Goal: Task Accomplishment & Management: Manage account settings

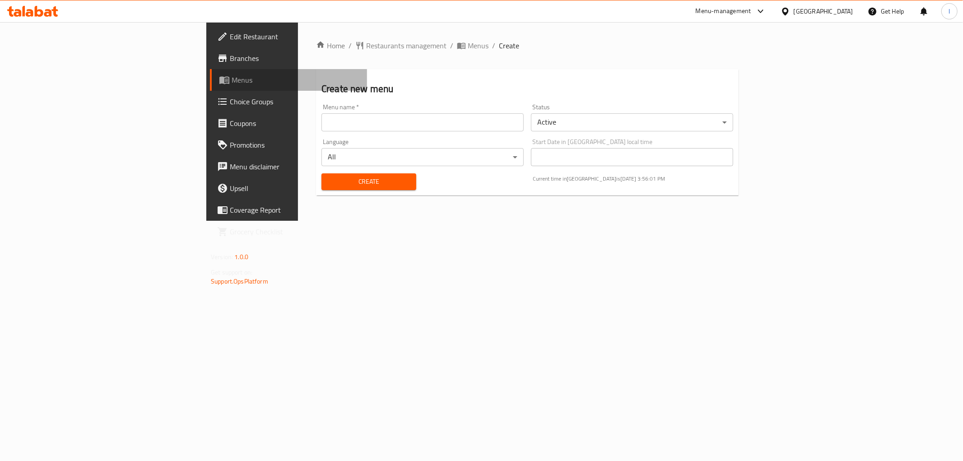
click at [232, 84] on span "Menus" at bounding box center [296, 79] width 128 height 11
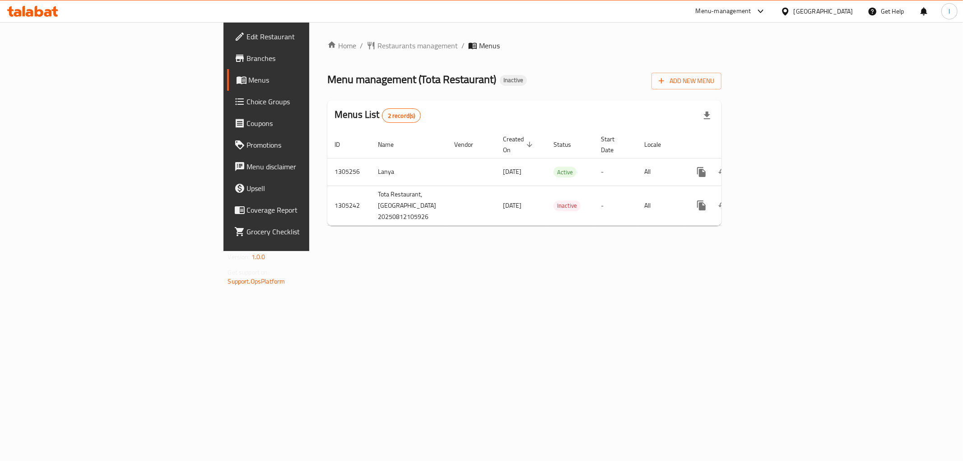
click at [566, 251] on div "Home / Restaurants management / Menus Menu management ( Tota Restaurant ) Inact…" at bounding box center [524, 136] width 430 height 229
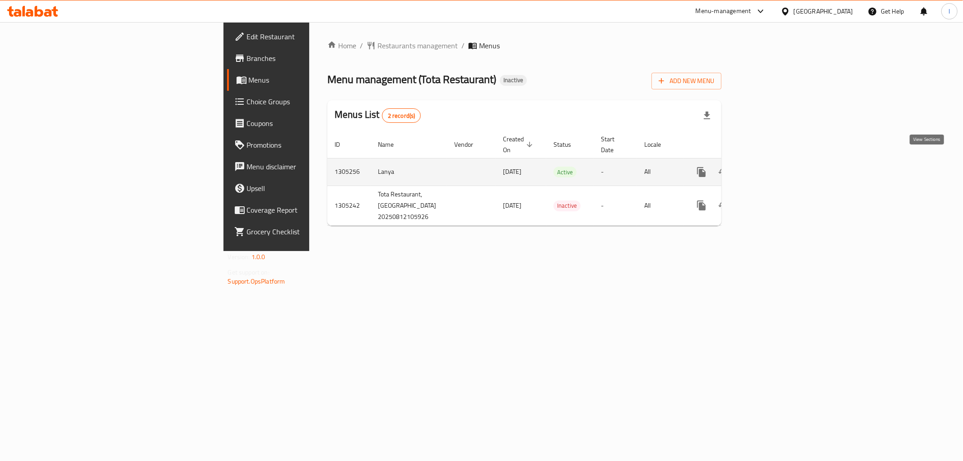
click at [772, 167] on icon "enhanced table" at bounding box center [766, 172] width 11 height 11
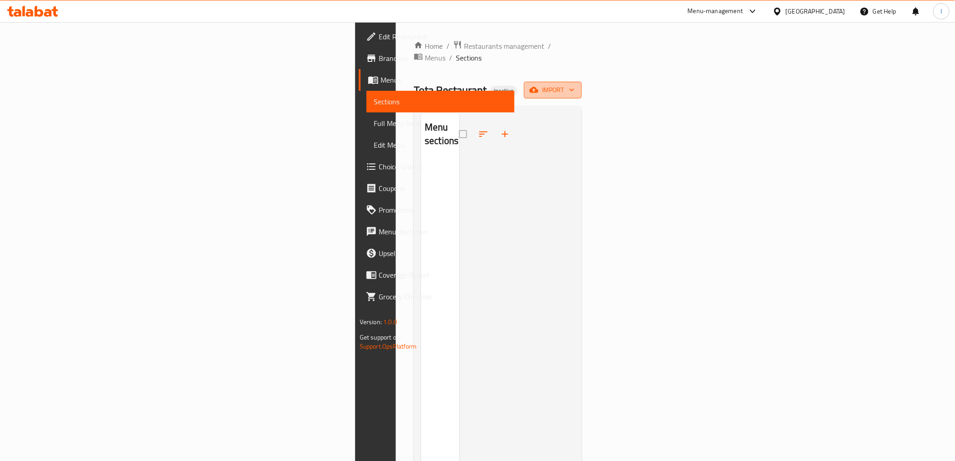
click at [582, 87] on button "import" at bounding box center [553, 90] width 58 height 17
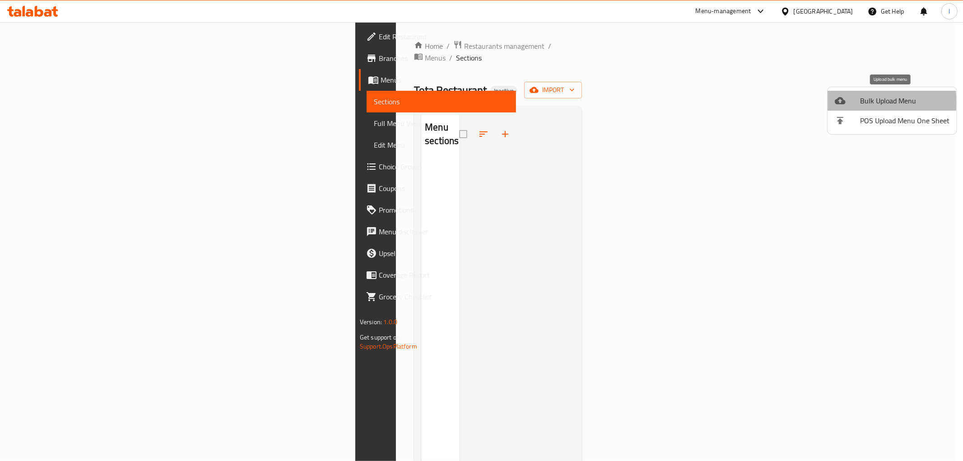
click at [865, 102] on span "Bulk Upload Menu" at bounding box center [904, 100] width 89 height 11
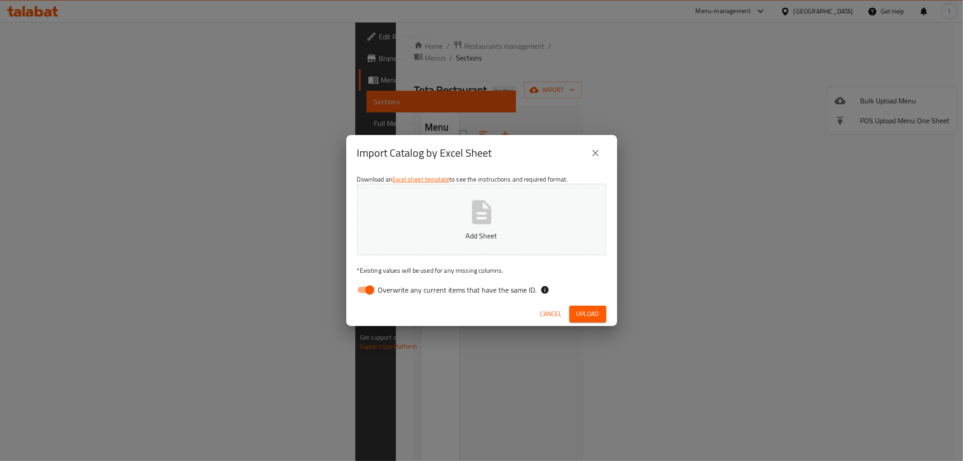
click at [451, 297] on label "Overwrite any current items that have the same ID." at bounding box center [444, 289] width 185 height 17
click at [395, 297] on input "Overwrite any current items that have the same ID." at bounding box center [369, 289] width 51 height 17
checkbox input "false"
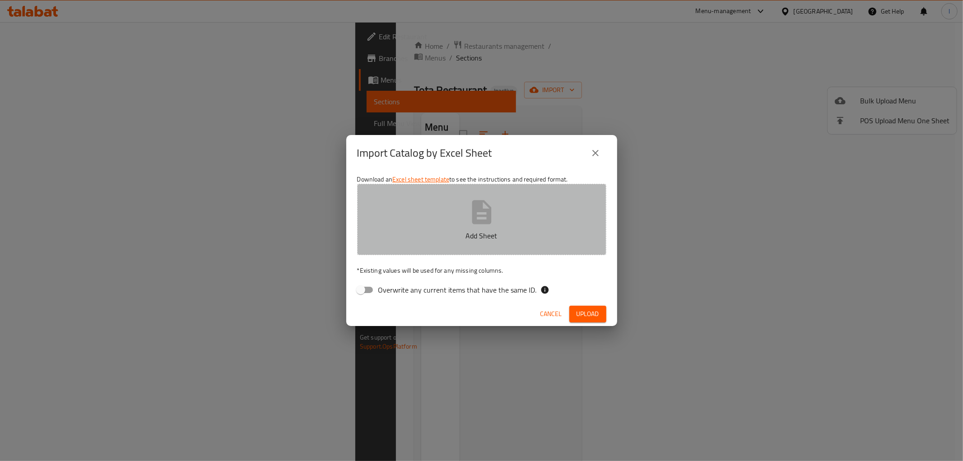
click at [475, 209] on icon "button" at bounding box center [481, 212] width 19 height 24
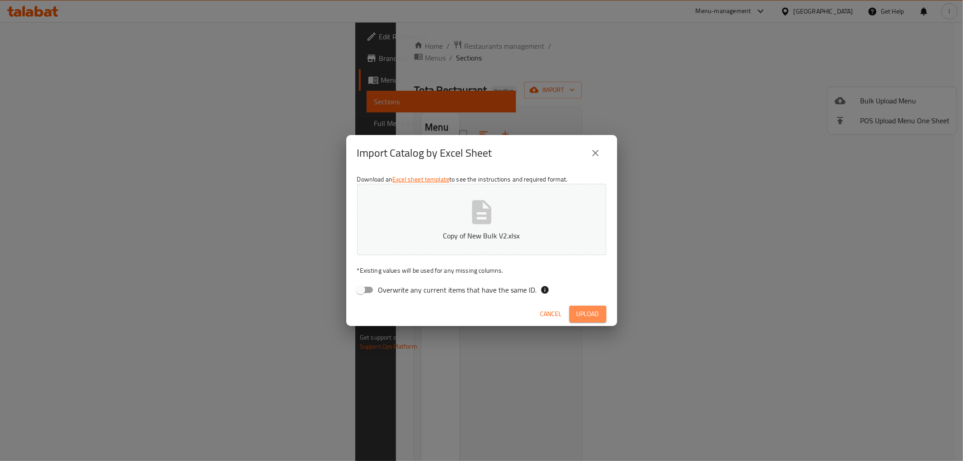
click at [594, 316] on span "Upload" at bounding box center [588, 313] width 23 height 11
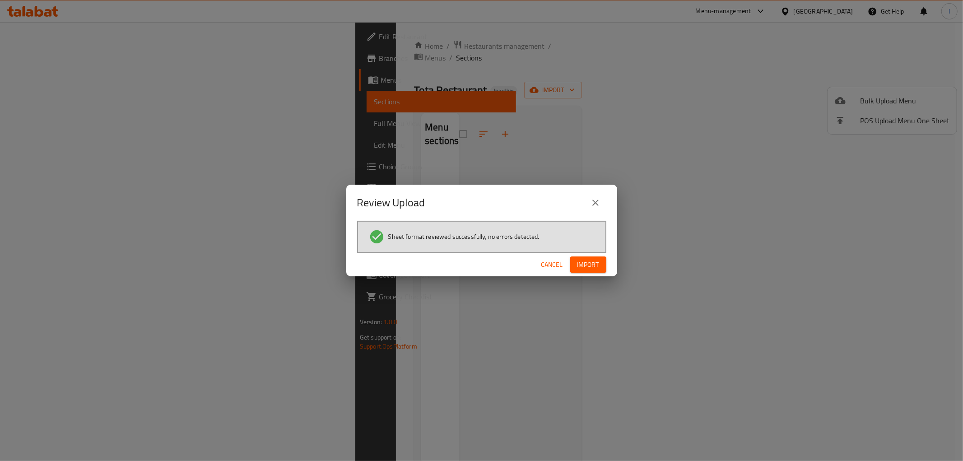
click at [595, 263] on span "Import" at bounding box center [588, 264] width 22 height 11
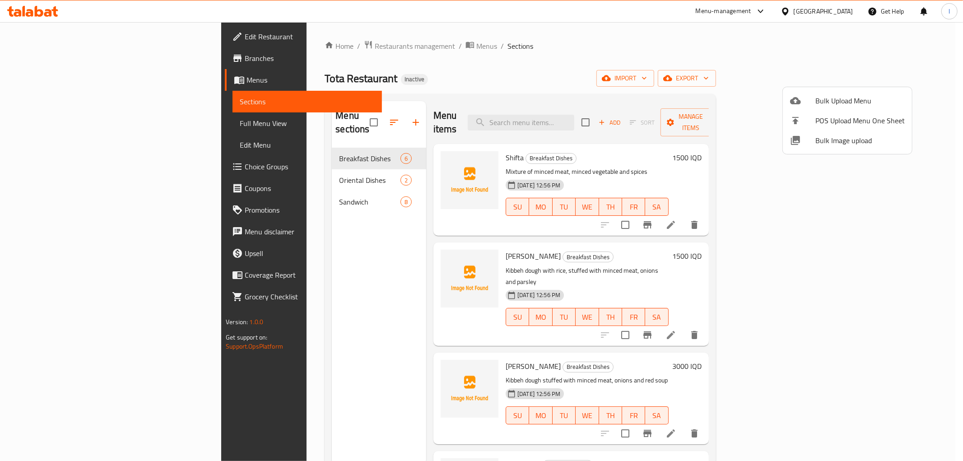
click at [48, 131] on div at bounding box center [481, 230] width 963 height 461
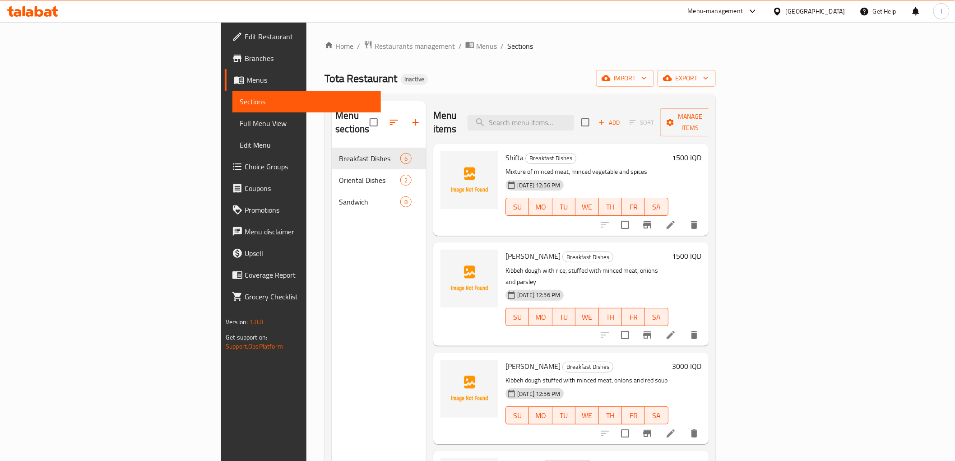
click at [233, 131] on link "Full Menu View" at bounding box center [307, 123] width 148 height 22
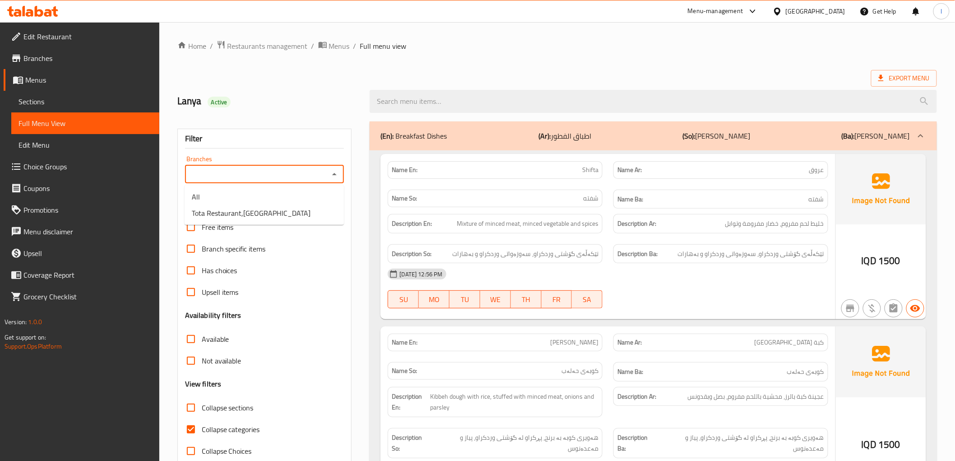
click at [236, 168] on input "Branches" at bounding box center [257, 174] width 139 height 13
click at [226, 211] on span "Tota Restaurant,Al Ghazaliya" at bounding box center [251, 213] width 119 height 11
type input "Tota Restaurant,Al Ghazaliya"
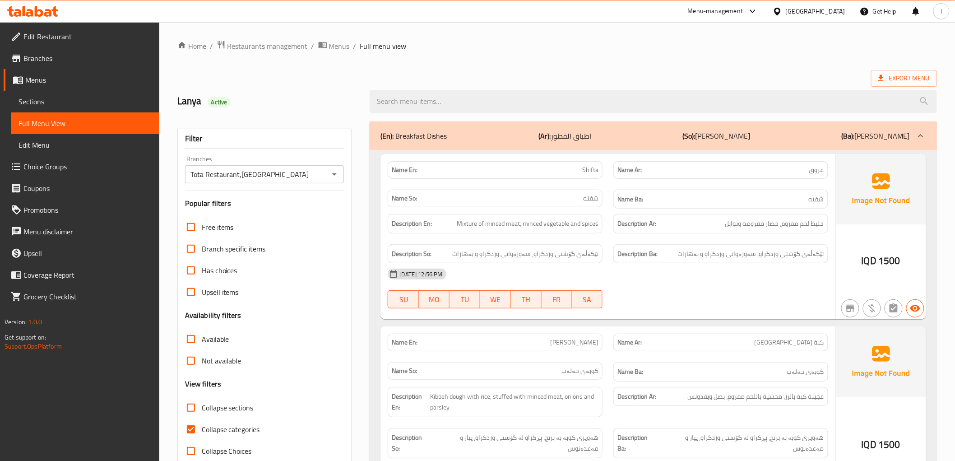
click at [208, 432] on span "Collapse categories" at bounding box center [231, 429] width 58 height 11
click at [202, 432] on input "Collapse categories" at bounding box center [191, 430] width 22 height 22
checkbox input "false"
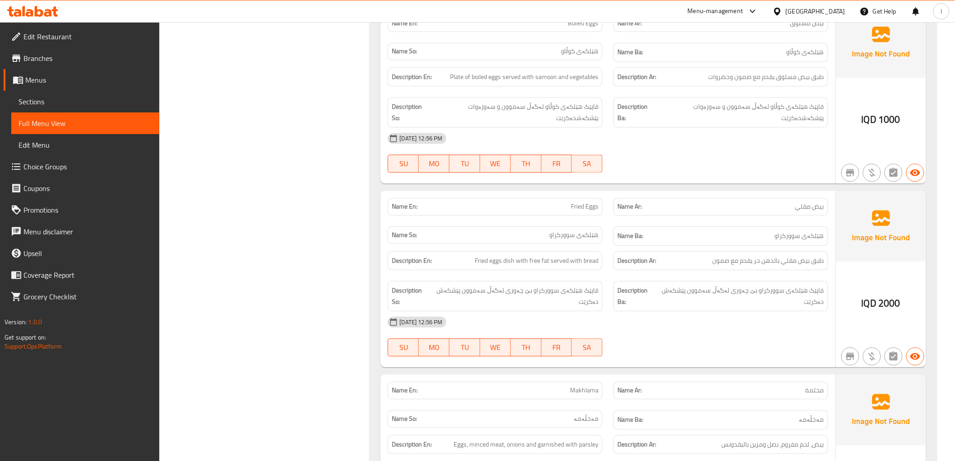
scroll to position [702, 0]
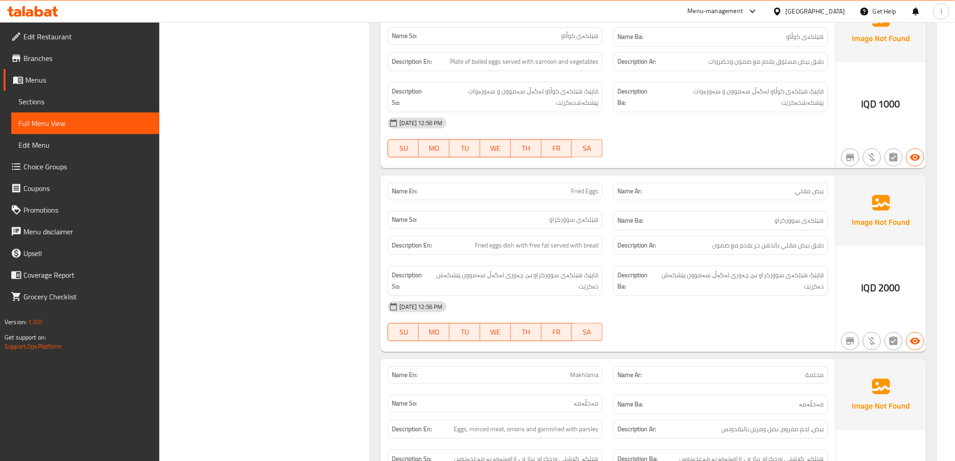
click at [574, 183] on div "Name En: Fried Eggs" at bounding box center [495, 192] width 215 height 18
click at [573, 187] on span "Fried Eggs" at bounding box center [585, 191] width 28 height 9
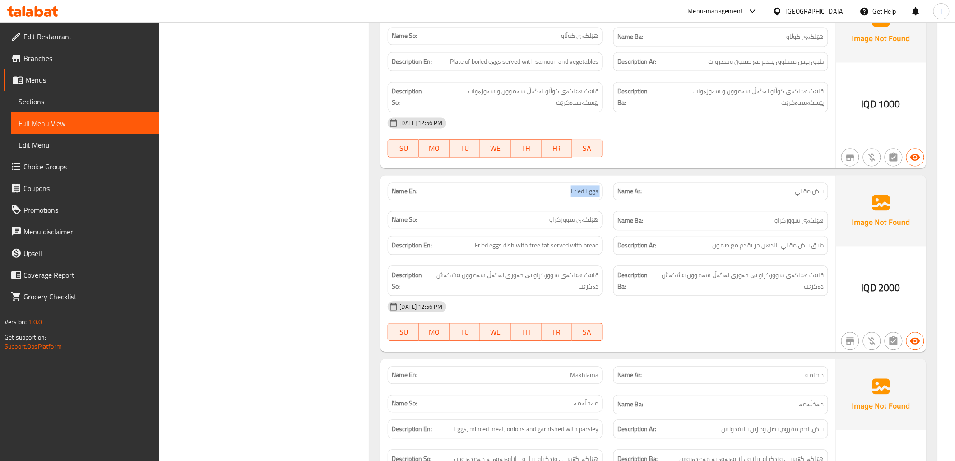
copy span "Fried Eggs"
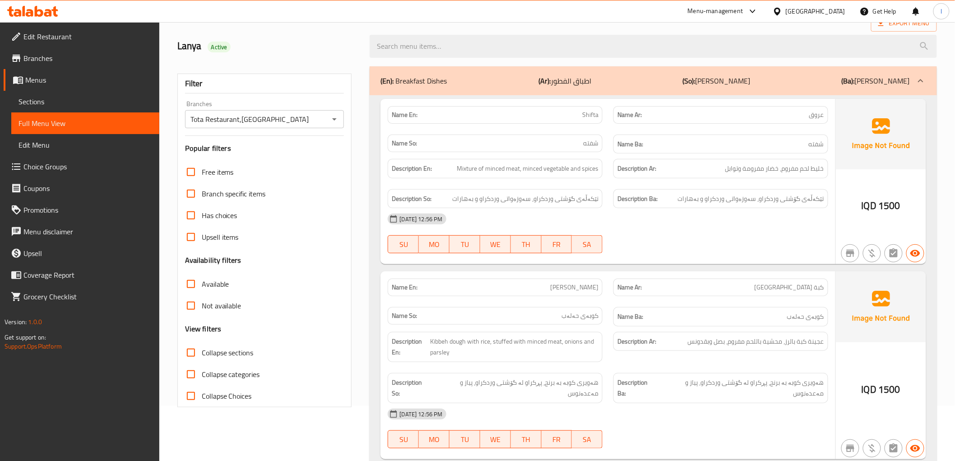
scroll to position [0, 0]
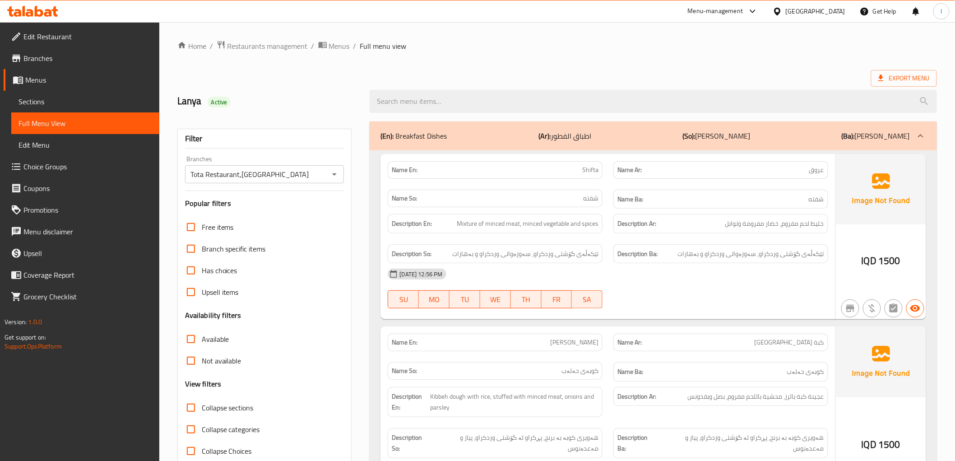
click at [696, 126] on div "(En): Breakfast Dishes (Ar): اطباق الفطور (So): ژەمی نانی بەیانی (Ba): ژەمی نان…" at bounding box center [653, 135] width 567 height 29
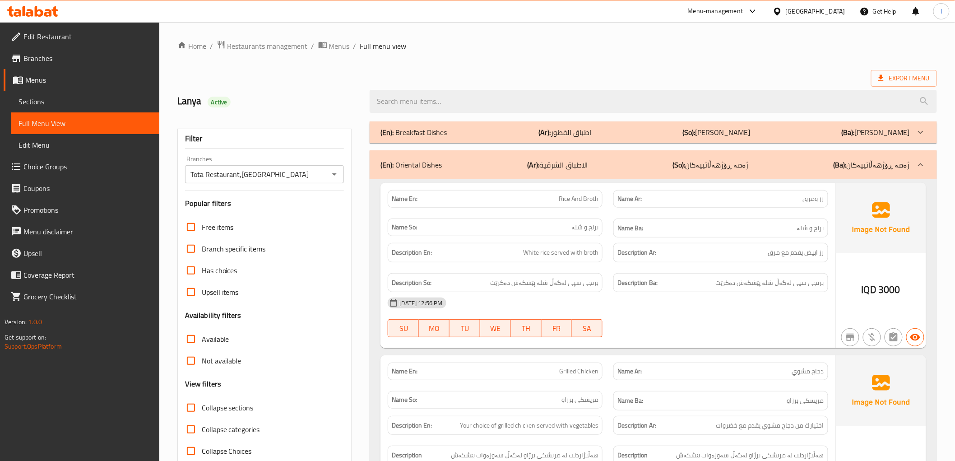
click at [622, 156] on div "(En): Oriental Dishes (Ar): الاطباق الشرقية (So): ژەمە ڕۆژهەڵاتییەکان (Ba): ژەم…" at bounding box center [653, 164] width 567 height 29
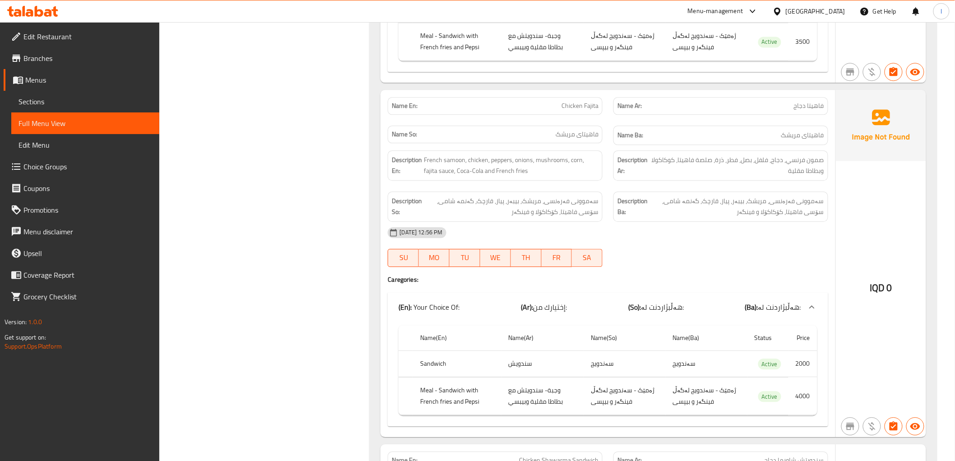
scroll to position [852, 0]
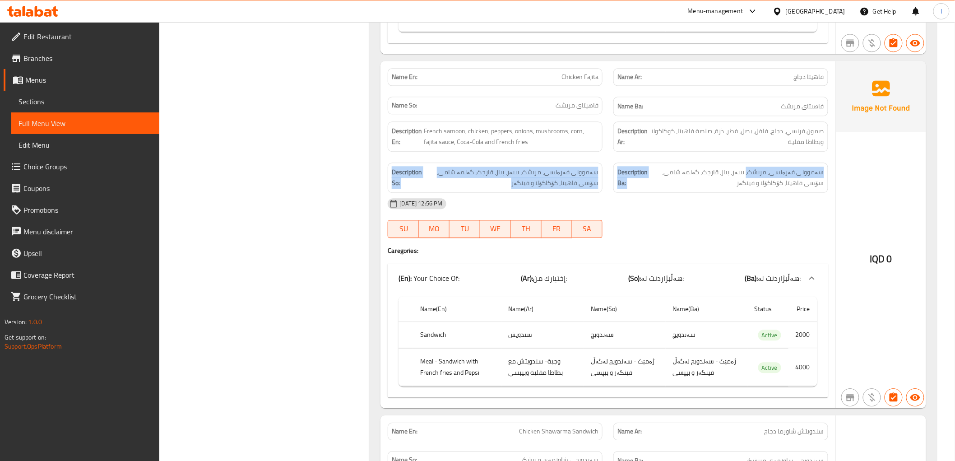
drag, startPoint x: 751, startPoint y: 167, endPoint x: 759, endPoint y: 152, distance: 17.4
click at [759, 152] on div "Description En: French samoon, chicken, peppers, onions, mushrooms, corn, fajit…" at bounding box center [607, 157] width 451 height 82
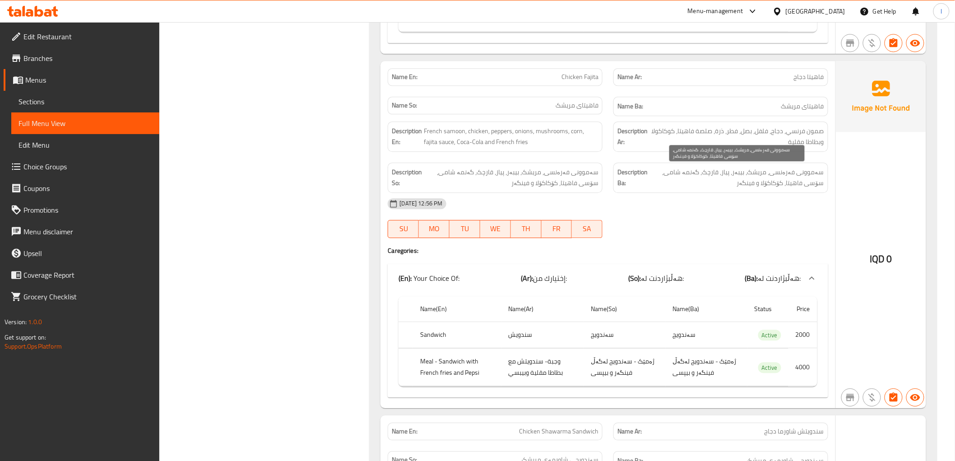
click at [729, 169] on span "سەموونی فەرەنسی، مریشک، بیبەر، پیاز، قارچک، گەنمە شامی، سۆسی فاهیتا، کۆکاکۆلا و…" at bounding box center [737, 178] width 175 height 22
click at [716, 172] on span "سەموونی فەرەنسی، مریشک، بیبەر، پیاز، قارچک، گەنمە شامی، سۆسی فاهیتا، کۆکاکۆلا و…" at bounding box center [737, 178] width 175 height 22
click at [700, 177] on span "سەموونی فەرەنسی، مریشک، بیبەر، پیاز، قارچک، گەنمە شامی، سۆسی فاهیتا، کۆکاکۆلا و…" at bounding box center [737, 178] width 175 height 22
click at [659, 178] on span "سەموونی فەرەنسی، مریشک، بیبەر، پیاز، قارچک، گەنمە شامی، سۆسی فاهیتا، کۆکاکۆلا و…" at bounding box center [737, 178] width 175 height 22
click at [798, 191] on div "Description Ba: سەموونی فەرەنسی، مریشک، بیبەر، پیاز، قارچک، گەنمە شامی، سۆسی فا…" at bounding box center [721, 178] width 215 height 30
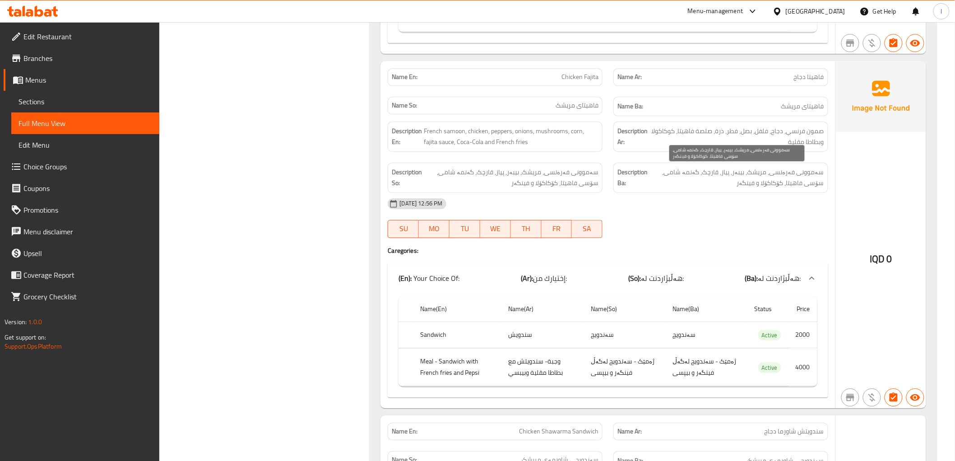
click at [778, 189] on span "سەموونی فەرەنسی، مریشک، بیبەر، پیاز، قارچک، گەنمە شامی، سۆسی فاهیتا، کۆکاکۆلا و…" at bounding box center [737, 178] width 175 height 22
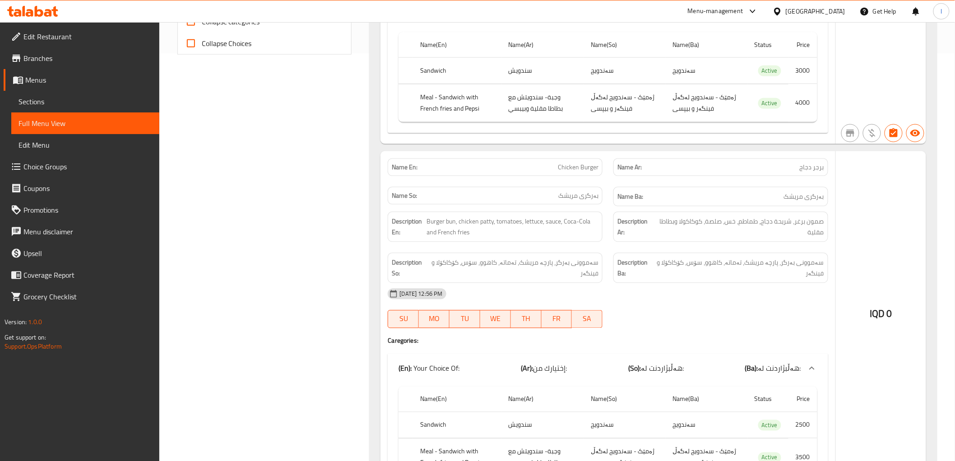
scroll to position [302, 0]
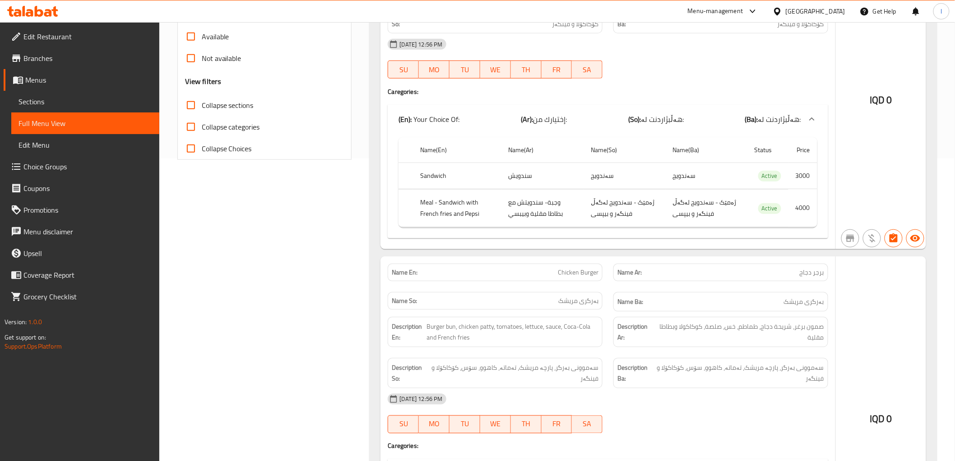
click at [62, 102] on span "Sections" at bounding box center [86, 101] width 134 height 11
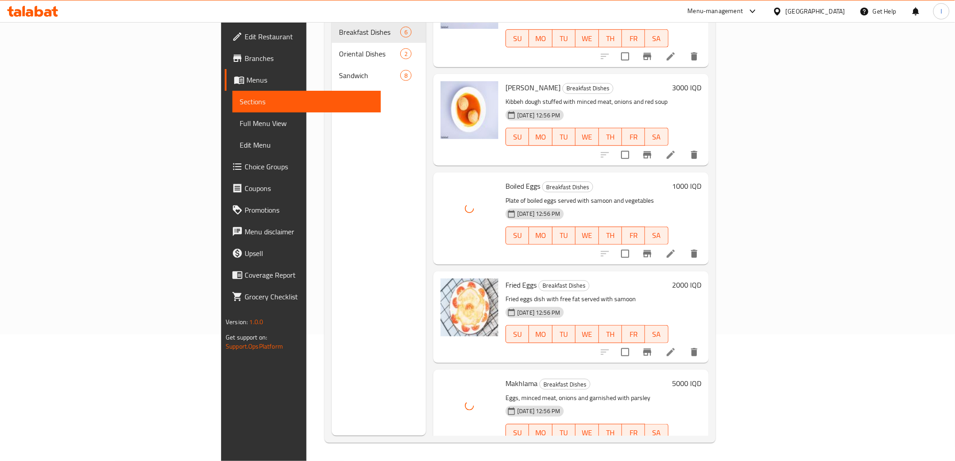
scroll to position [153, 0]
click at [340, 372] on div "Menu sections Breakfast Dishes 6 Oriental Dishes 2 Sandwich 8" at bounding box center [379, 205] width 94 height 461
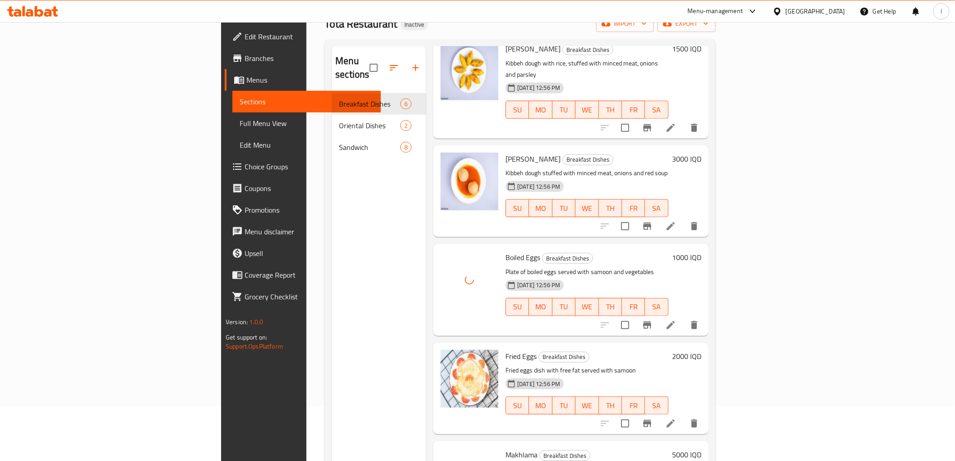
scroll to position [0, 0]
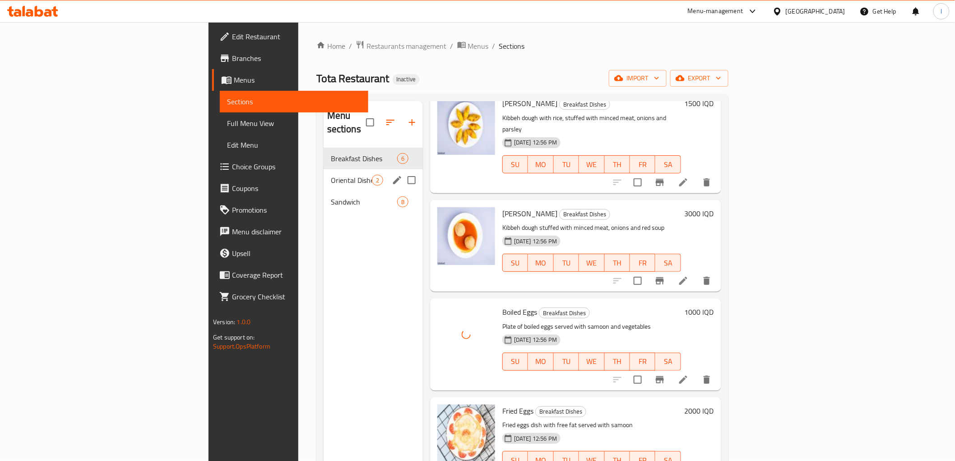
click at [324, 174] on div "Oriental Dishes 2" at bounding box center [373, 180] width 99 height 22
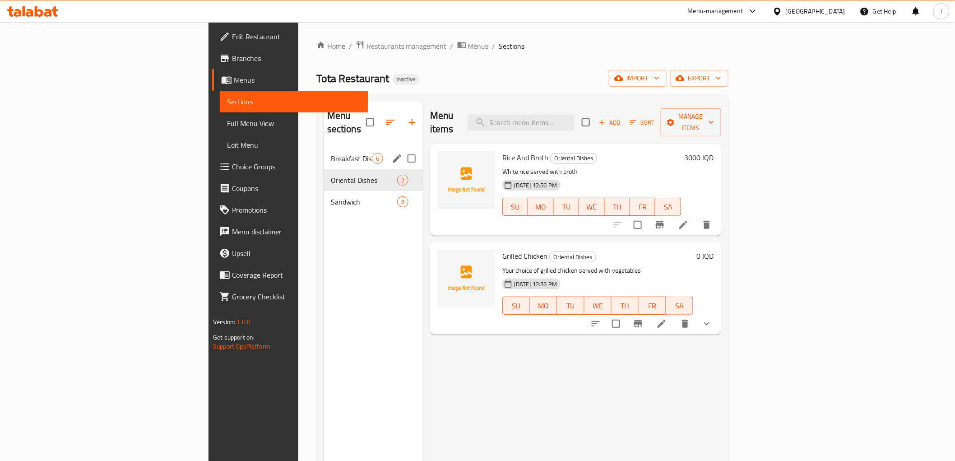
click at [331, 153] on span "Breakfast Dishes" at bounding box center [351, 158] width 41 height 11
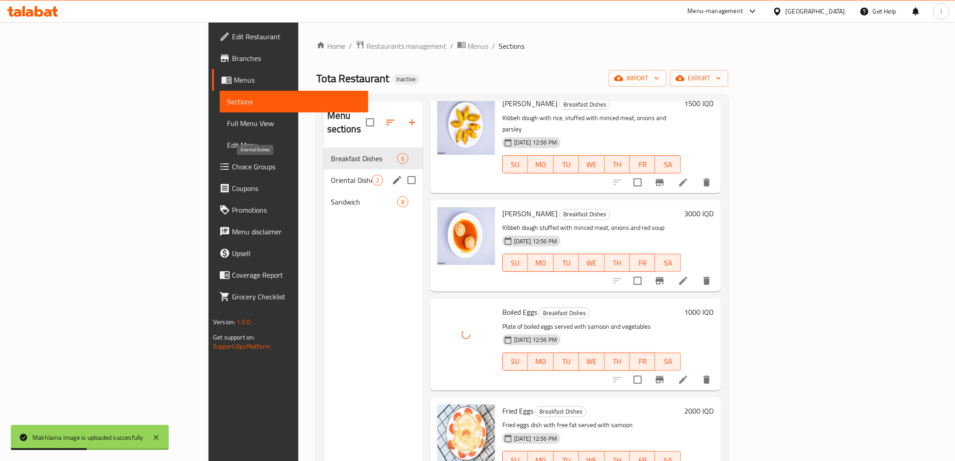
click at [331, 175] on span "Oriental Dishes" at bounding box center [351, 180] width 41 height 11
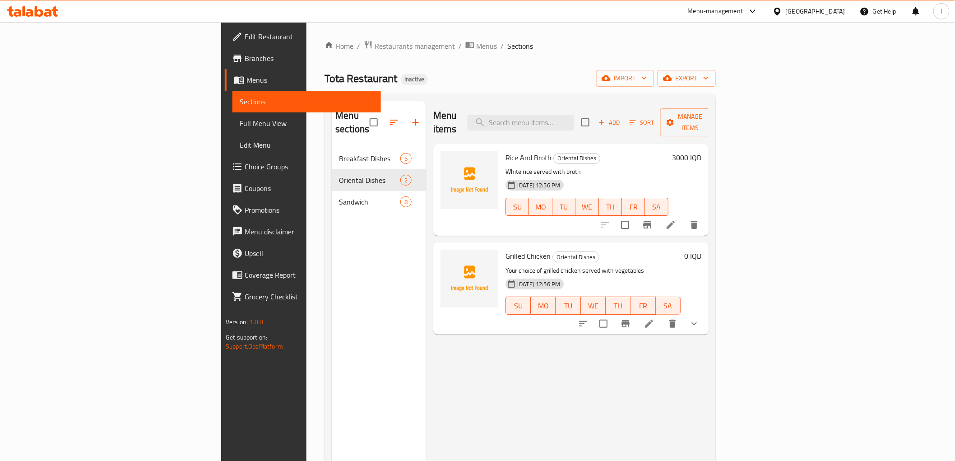
drag, startPoint x: 321, startPoint y: 396, endPoint x: 323, endPoint y: 327, distance: 69.1
click at [332, 396] on div "Menu sections Breakfast Dishes 6 Oriental Dishes 2 Sandwich 8" at bounding box center [379, 331] width 94 height 461
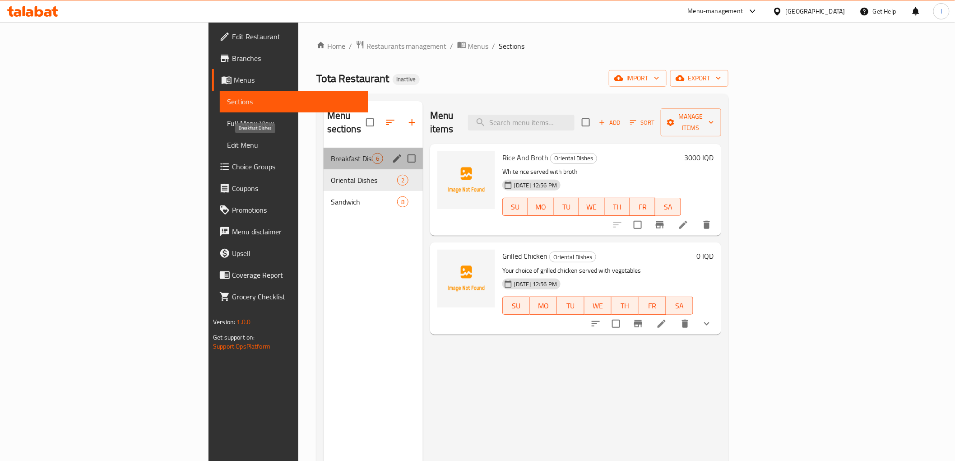
click at [331, 153] on span "Breakfast Dishes" at bounding box center [351, 158] width 41 height 11
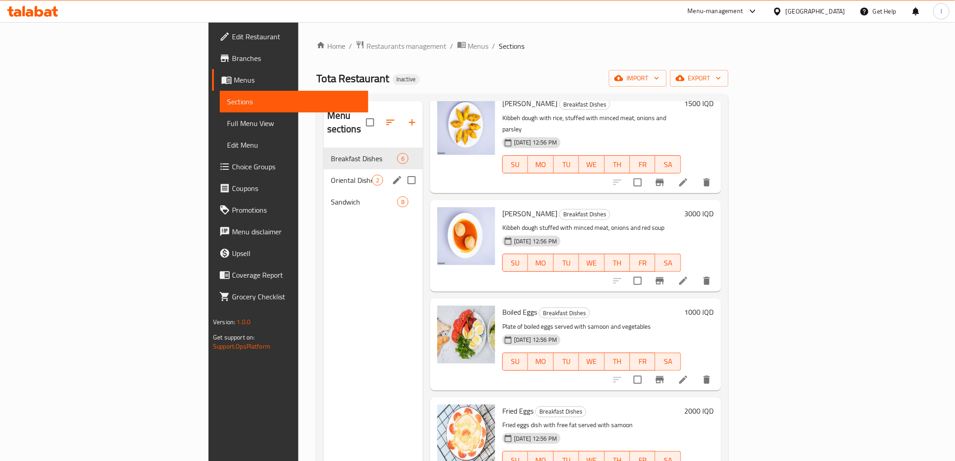
click at [331, 175] on span "Oriental Dishes" at bounding box center [351, 180] width 41 height 11
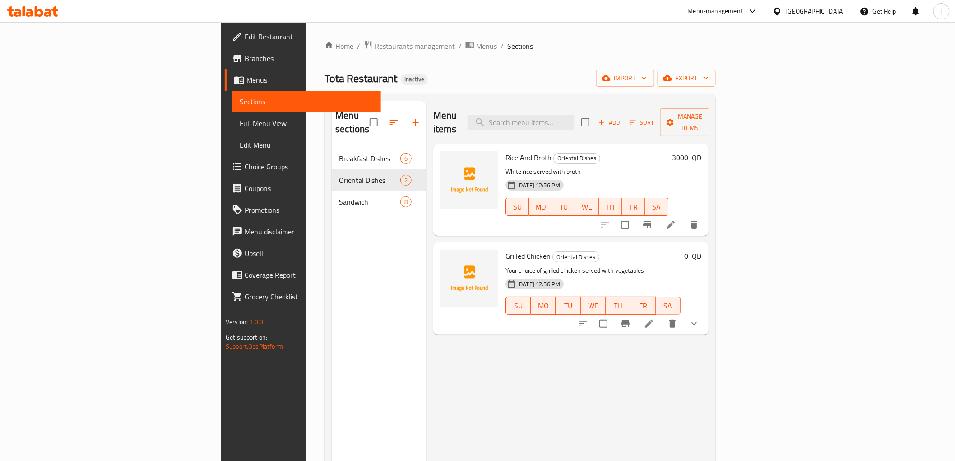
click at [455, 422] on div "Menu items Add Sort Manage items Rice And Broth Oriental Dishes White rice serv…" at bounding box center [567, 331] width 283 height 461
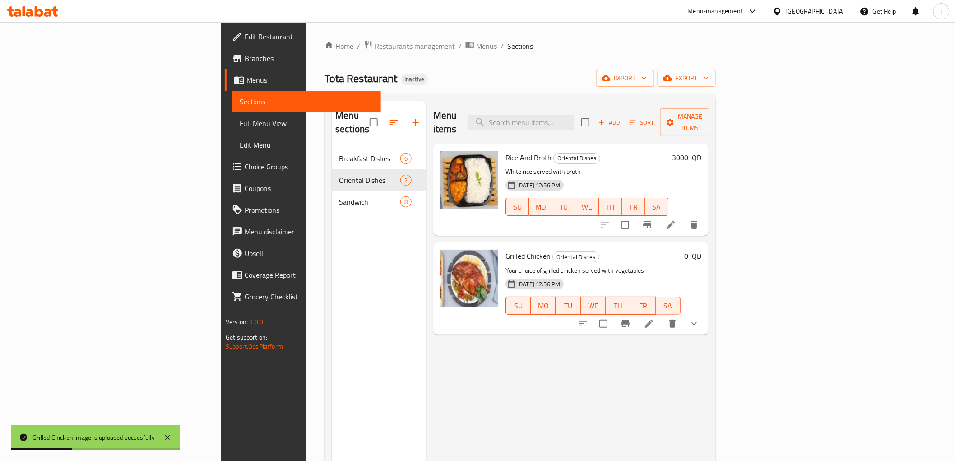
click at [426, 345] on div "Menu items Add Sort Manage items Rice And Broth Oriental Dishes White rice serv…" at bounding box center [567, 331] width 283 height 461
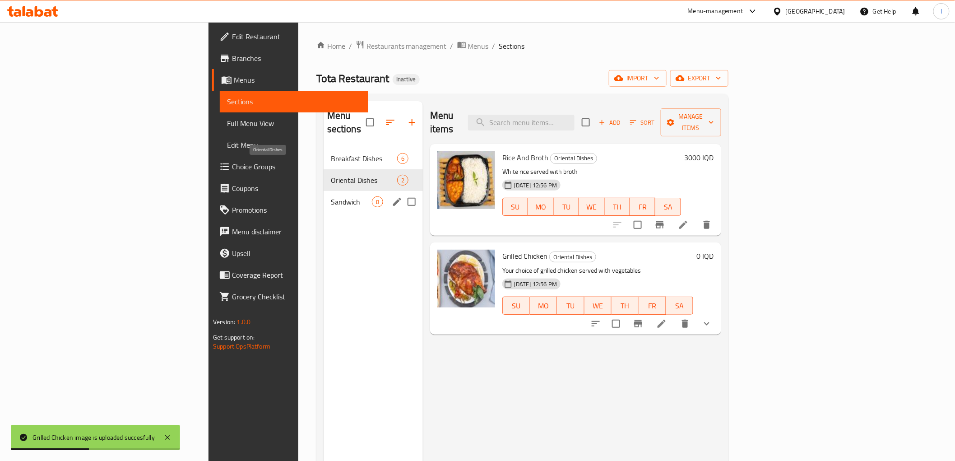
click at [331, 196] on span "Sandwich" at bounding box center [351, 201] width 41 height 11
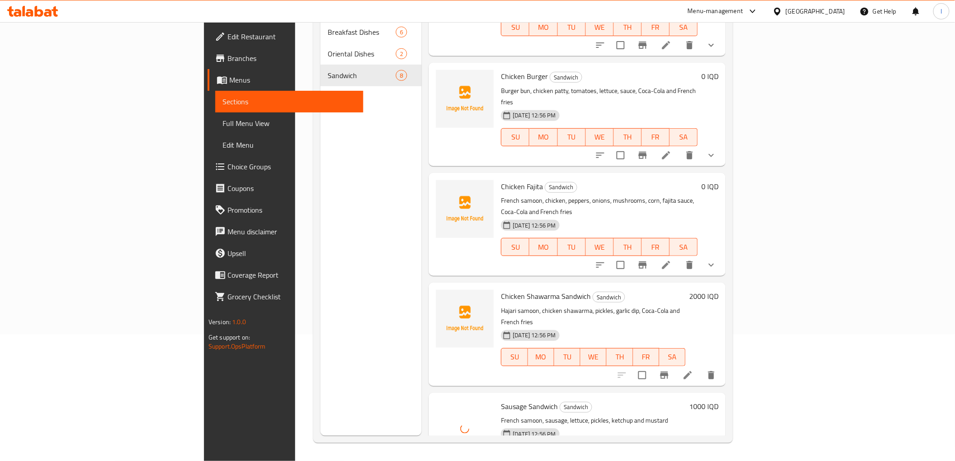
scroll to position [49, 0]
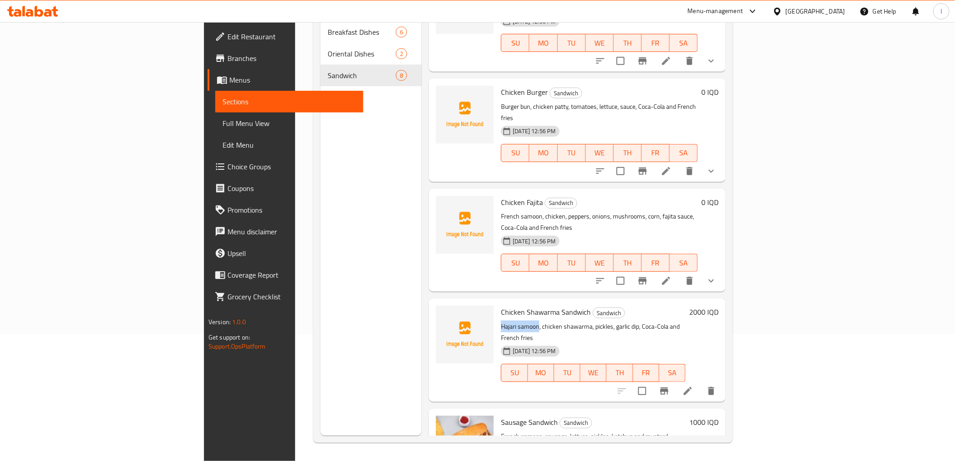
drag, startPoint x: 448, startPoint y: 276, endPoint x: 489, endPoint y: 278, distance: 40.7
click at [498, 302] on div "Chicken Shawarma Sandwich Sandwich Hajari samoon, chicken shawarma, pickles, ga…" at bounding box center [594, 350] width 192 height 96
copy p "Hajari samoon"
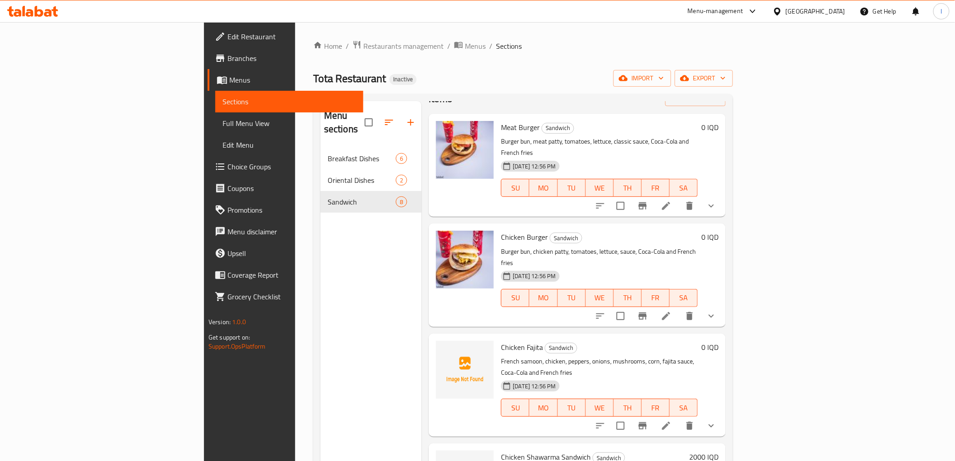
scroll to position [100, 0]
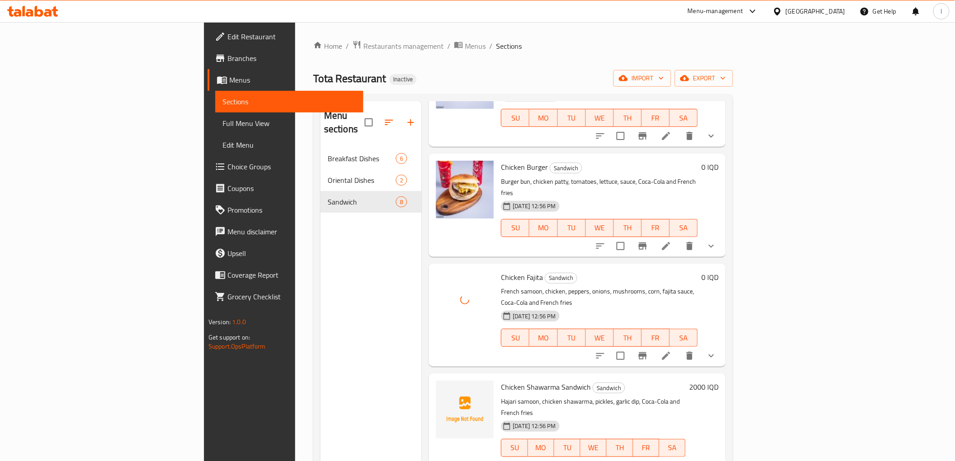
click at [501, 380] on span "Chicken Shawarma Sandwich" at bounding box center [546, 387] width 90 height 14
copy h6 "Chicken Shawarma Sandwich"
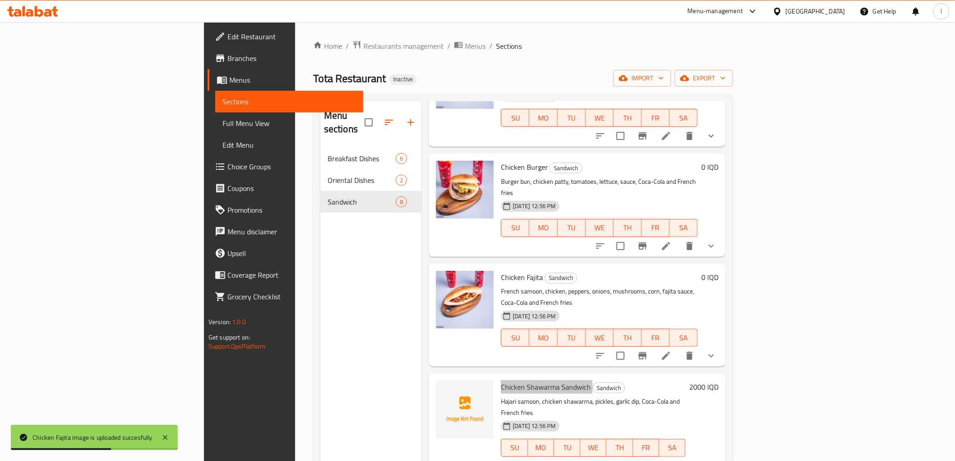
scroll to position [0, 0]
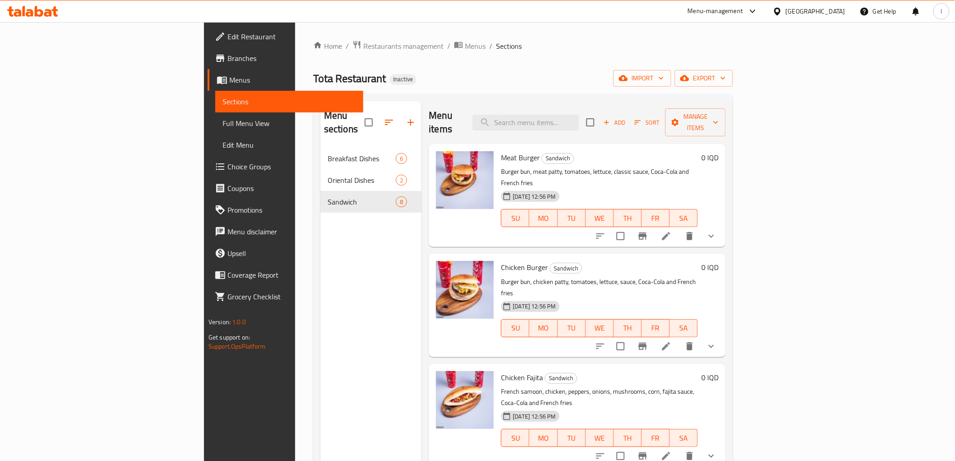
click at [321, 285] on div "Menu sections Breakfast Dishes 6 Oriental Dishes 2 Sandwich 8" at bounding box center [372, 331] width 102 height 461
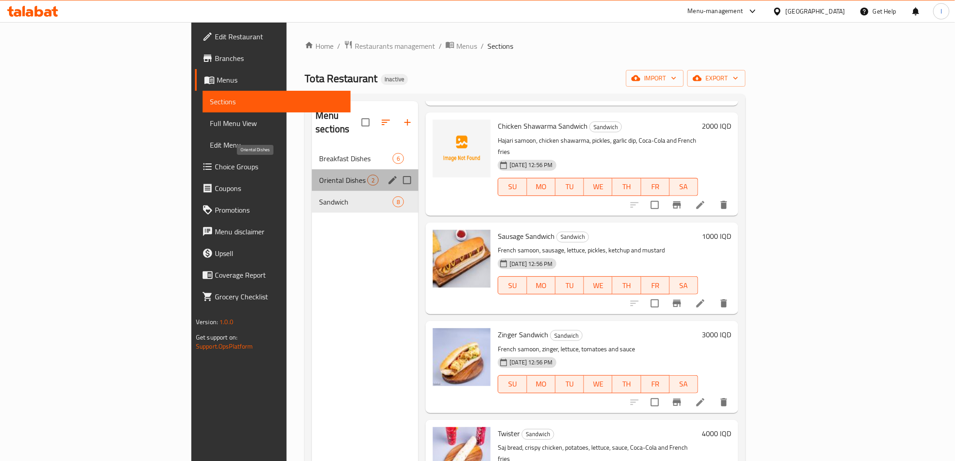
click at [319, 175] on span "Oriental Dishes" at bounding box center [343, 180] width 48 height 11
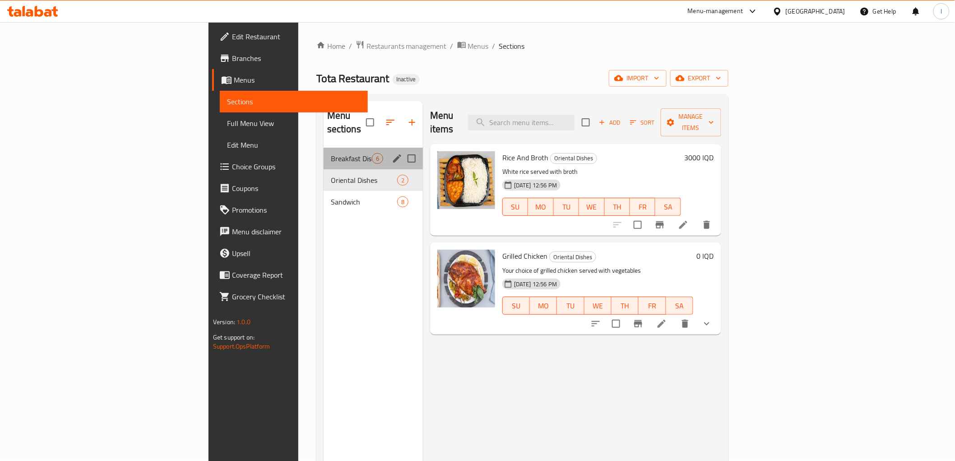
click at [324, 148] on div "Breakfast Dishes 6" at bounding box center [373, 159] width 99 height 22
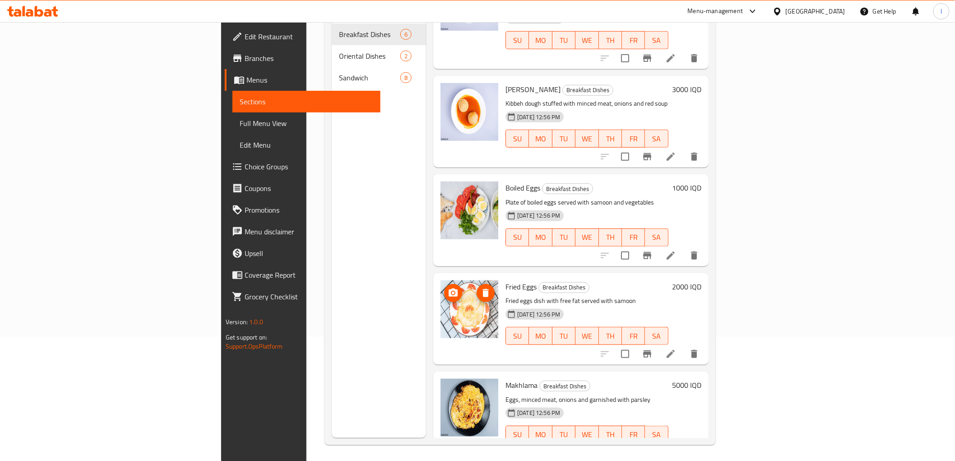
scroll to position [126, 0]
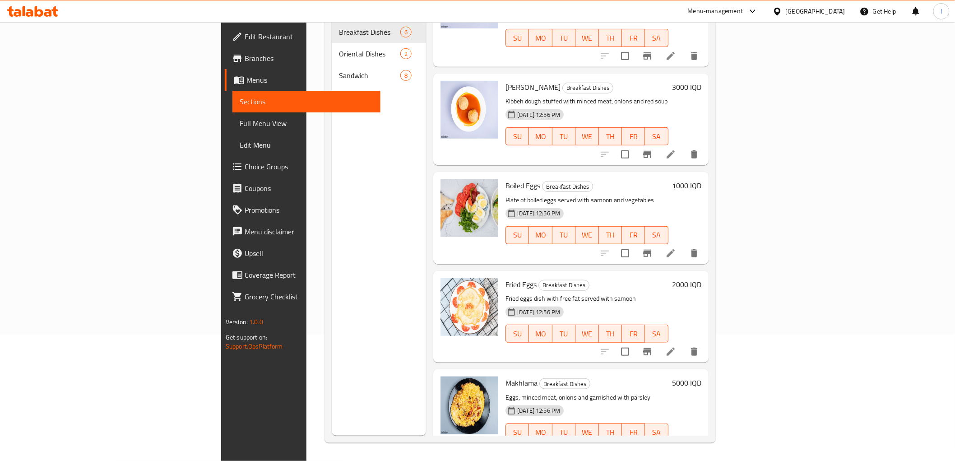
click at [339, 70] on span "Sandwich" at bounding box center [369, 75] width 61 height 11
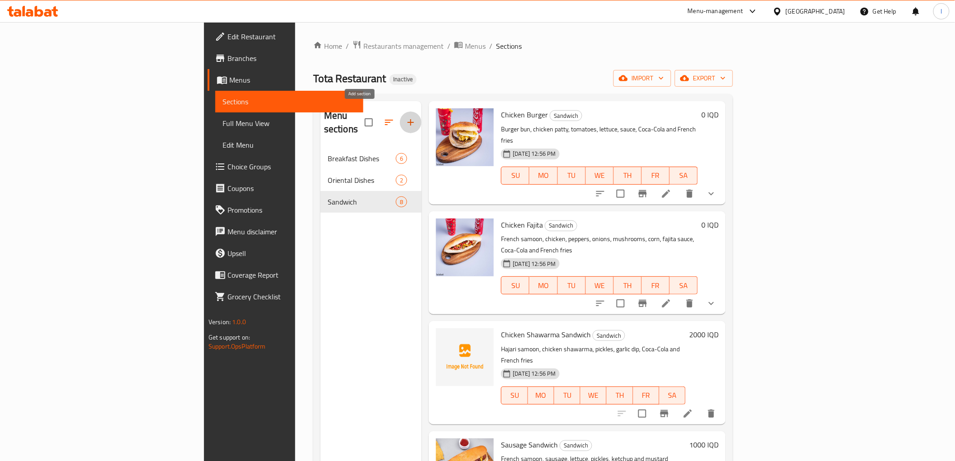
click at [405, 120] on icon "button" at bounding box center [410, 122] width 11 height 11
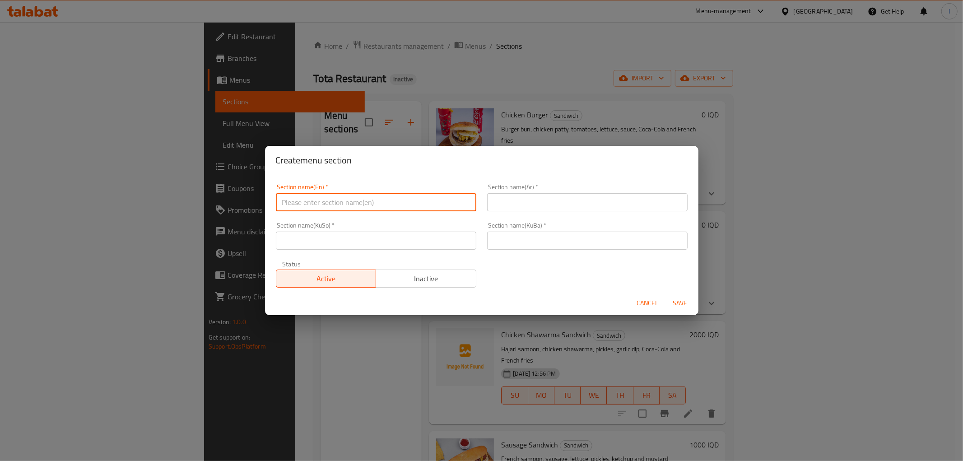
click at [333, 205] on input "text" at bounding box center [376, 202] width 200 height 18
type input "Rizo"
click at [494, 193] on input "text" at bounding box center [587, 202] width 200 height 18
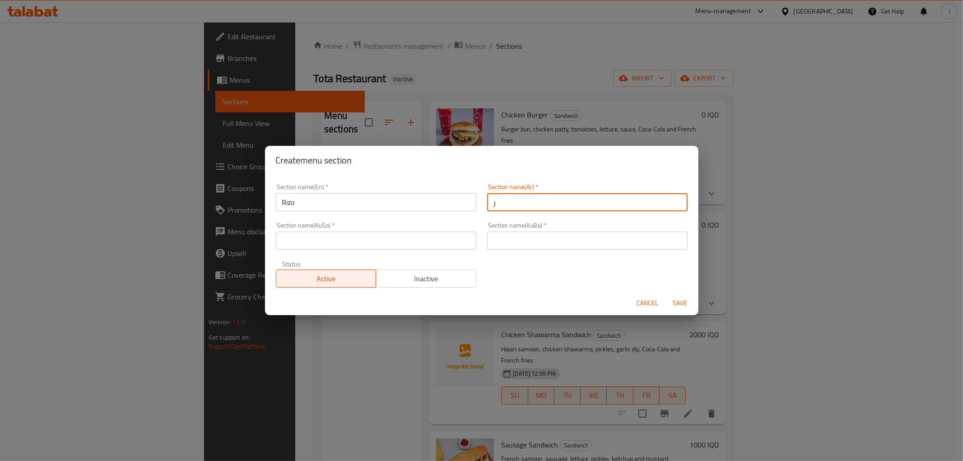
type input "ريزو"
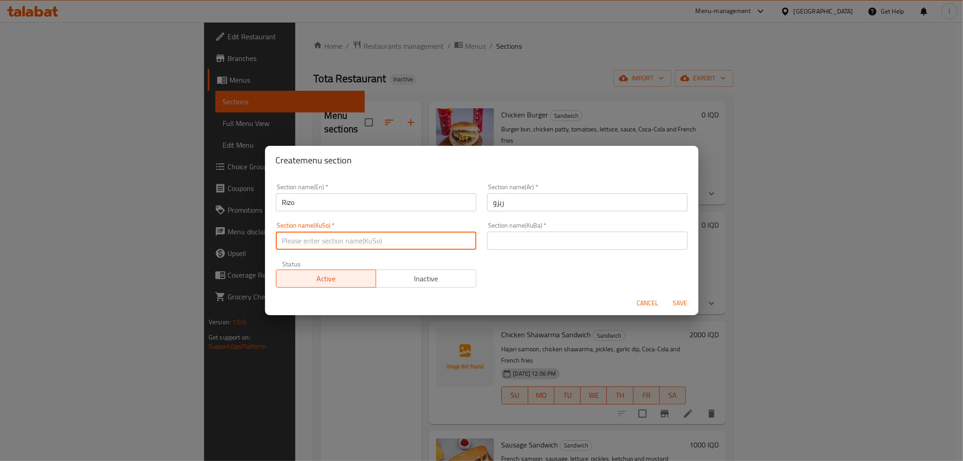
click at [415, 236] on input "text" at bounding box center [376, 241] width 200 height 18
type input "ڕیزۆ"
drag, startPoint x: 242, startPoint y: 244, endPoint x: 165, endPoint y: 244, distance: 77.2
click at [165, 244] on div "Create menu section Section name(En)   * Rizo Section name(En) * Section name(A…" at bounding box center [481, 230] width 963 height 461
drag, startPoint x: 560, startPoint y: 228, endPoint x: 555, endPoint y: 235, distance: 8.5
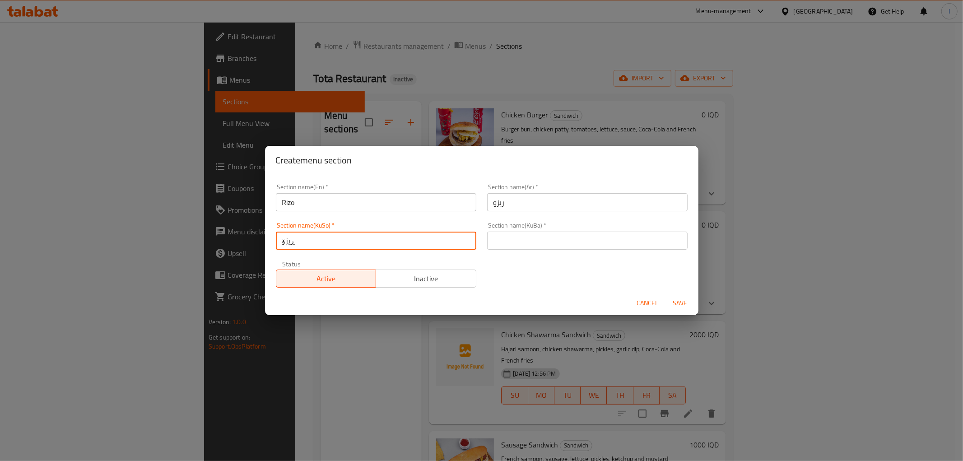
click at [558, 231] on div "Section name(KuBa)   * Section name(KuBa) *" at bounding box center [587, 236] width 200 height 28
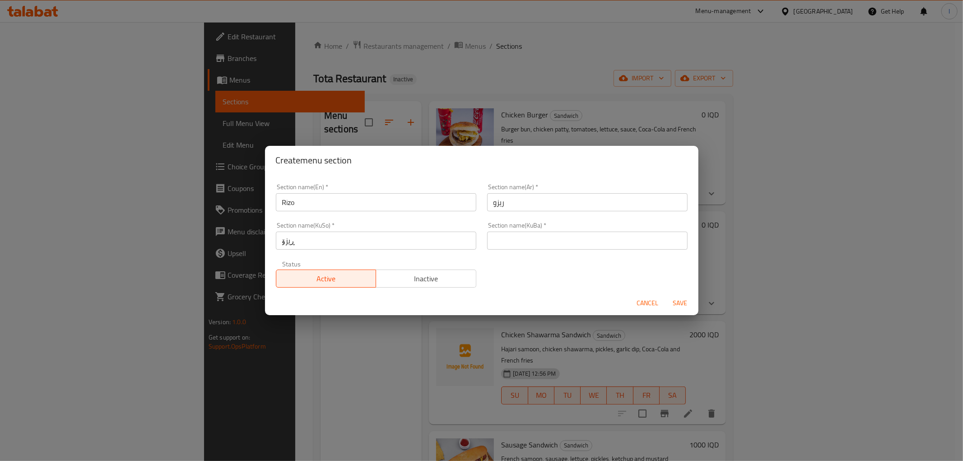
click at [549, 242] on input "text" at bounding box center [587, 241] width 200 height 18
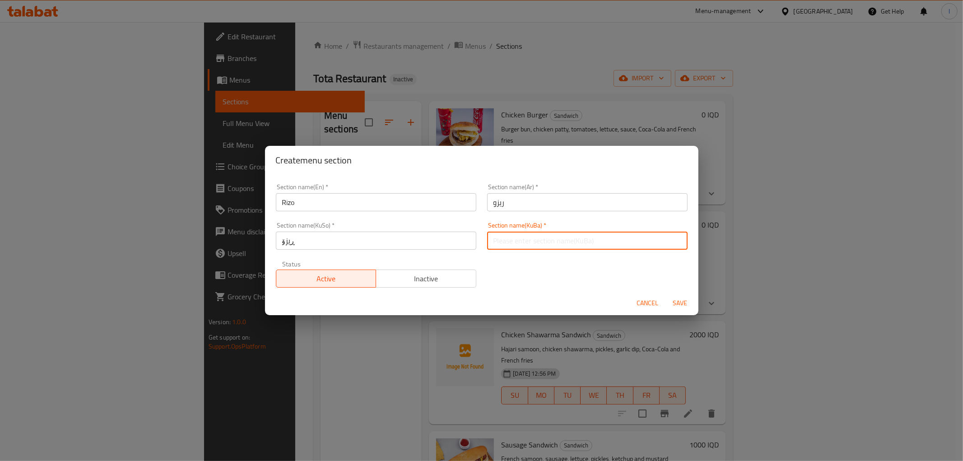
paste input "ڕیزۆ"
type input "ڕیزۆ"
click at [683, 301] on span "Save" at bounding box center [681, 303] width 22 height 11
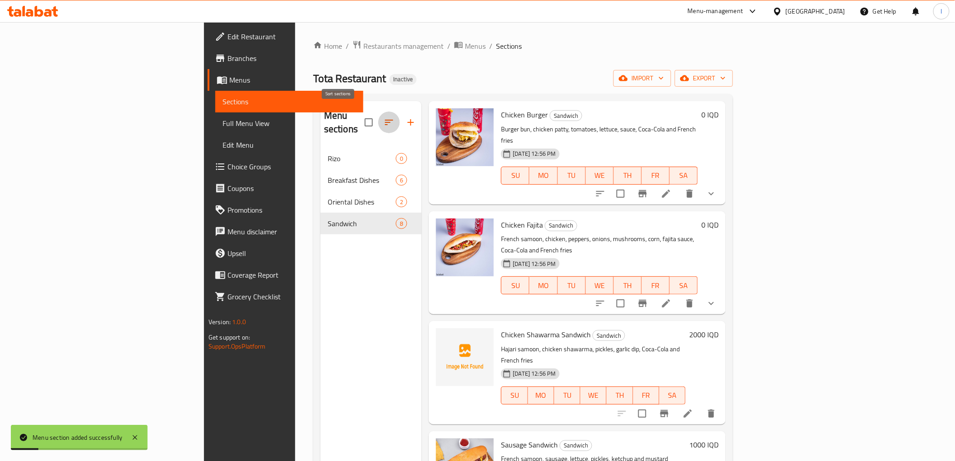
click at [384, 119] on icon "button" at bounding box center [389, 122] width 11 height 11
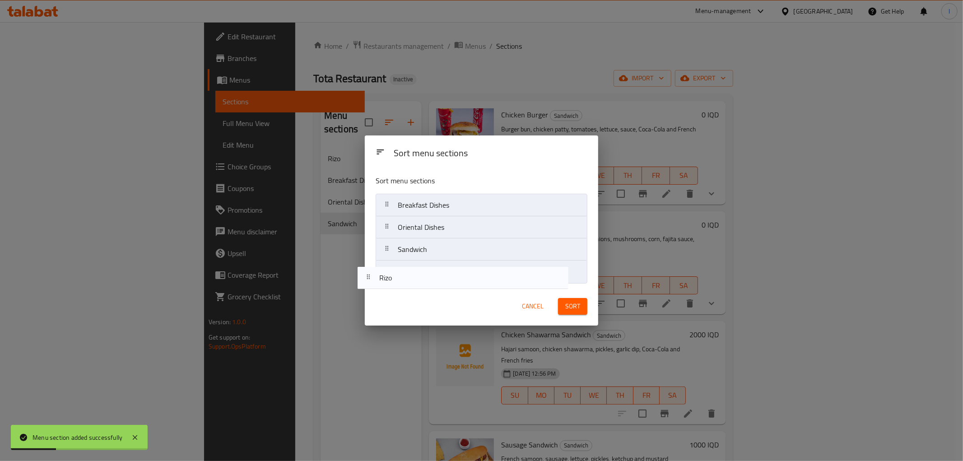
drag, startPoint x: 451, startPoint y: 203, endPoint x: 431, endPoint y: 281, distance: 80.7
click at [431, 281] on nav "Rizo Breakfast Dishes Oriental Dishes Sandwich" at bounding box center [482, 238] width 212 height 89
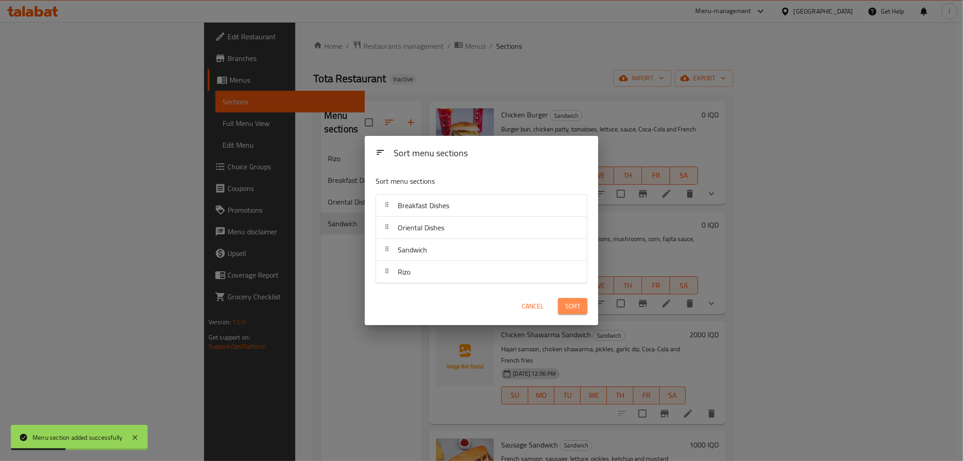
click at [571, 306] on span "Sort" at bounding box center [572, 306] width 15 height 11
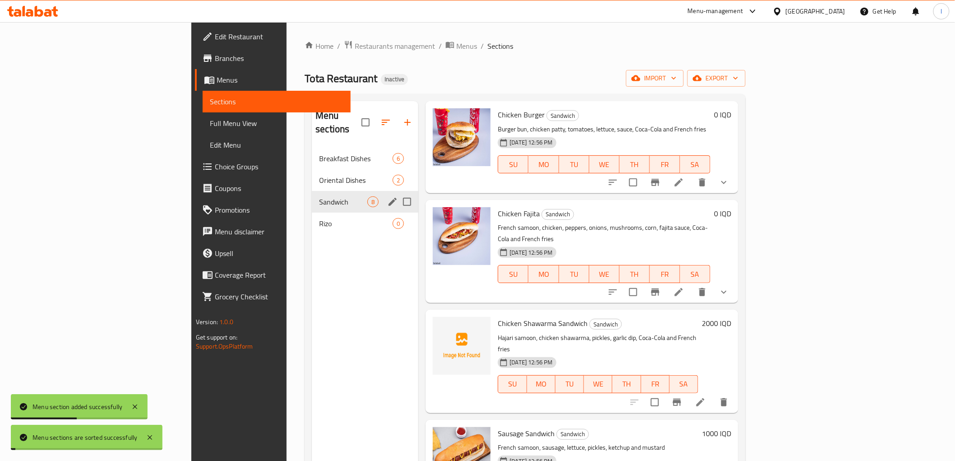
click at [319, 196] on span "Sandwich" at bounding box center [343, 201] width 48 height 11
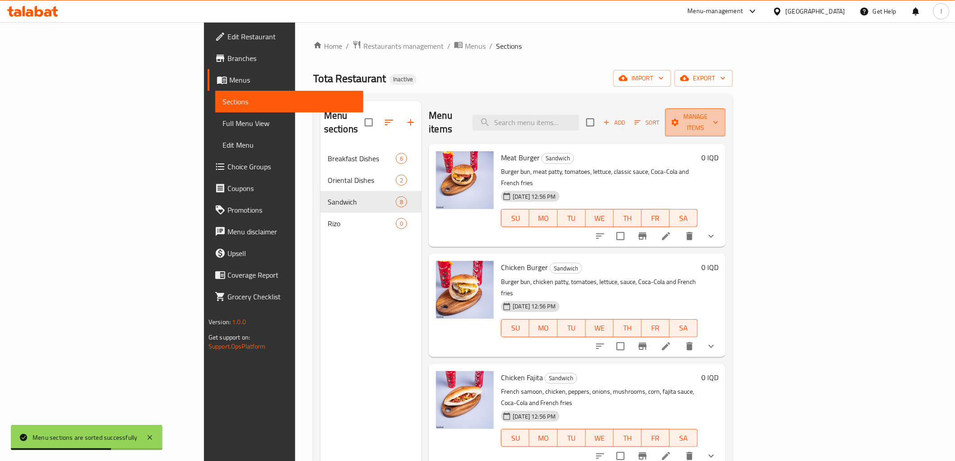
click at [719, 114] on span "Manage items" at bounding box center [696, 122] width 46 height 23
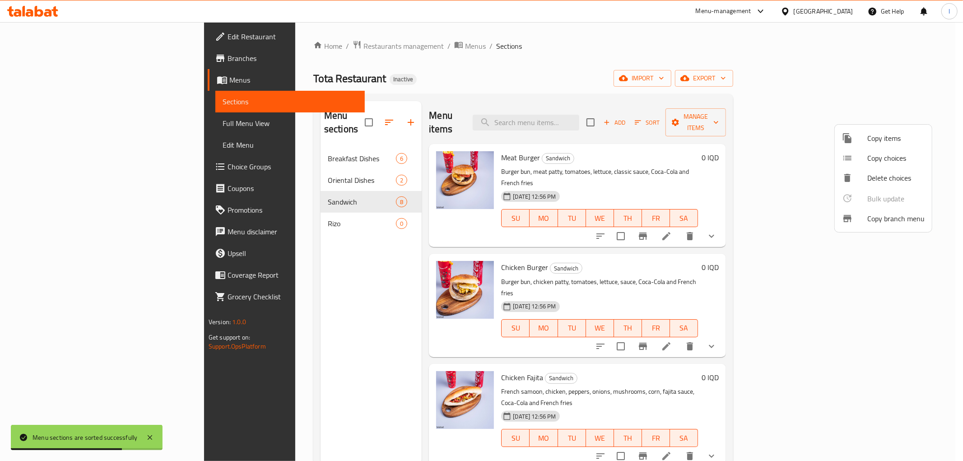
click at [859, 141] on div at bounding box center [854, 138] width 25 height 11
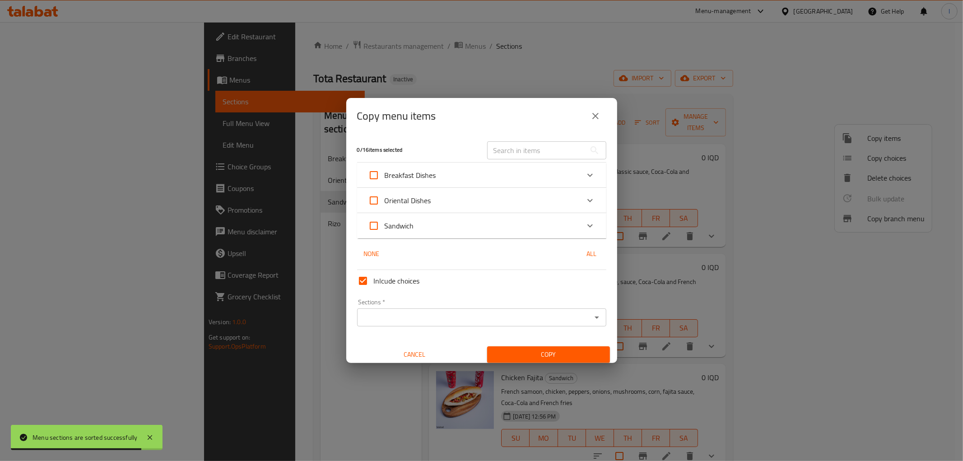
click at [421, 228] on div "Sandwich" at bounding box center [473, 226] width 211 height 22
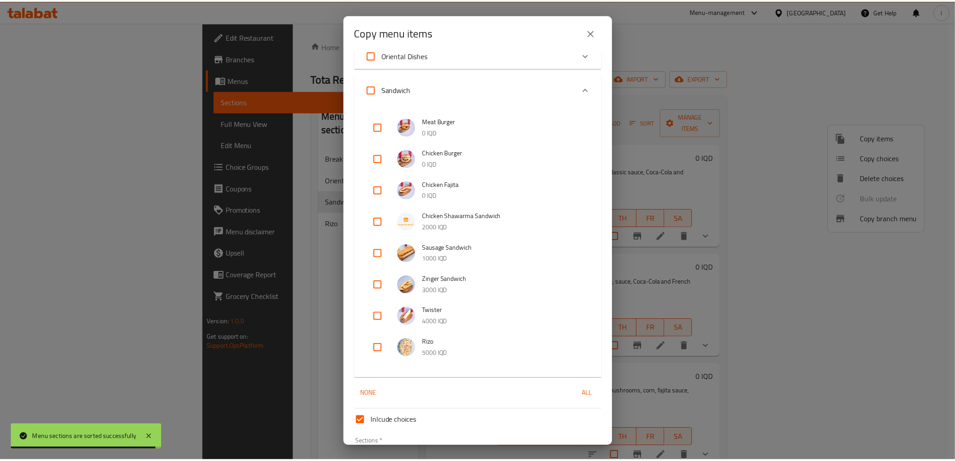
scroll to position [123, 0]
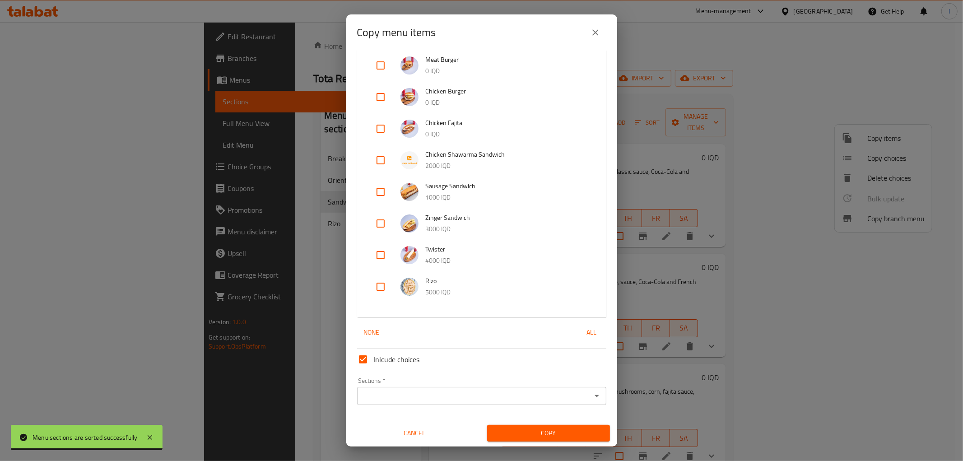
click at [382, 286] on input "checkbox" at bounding box center [381, 287] width 22 height 22
checkbox input "true"
click at [433, 395] on input "Sections   *" at bounding box center [474, 396] width 229 height 13
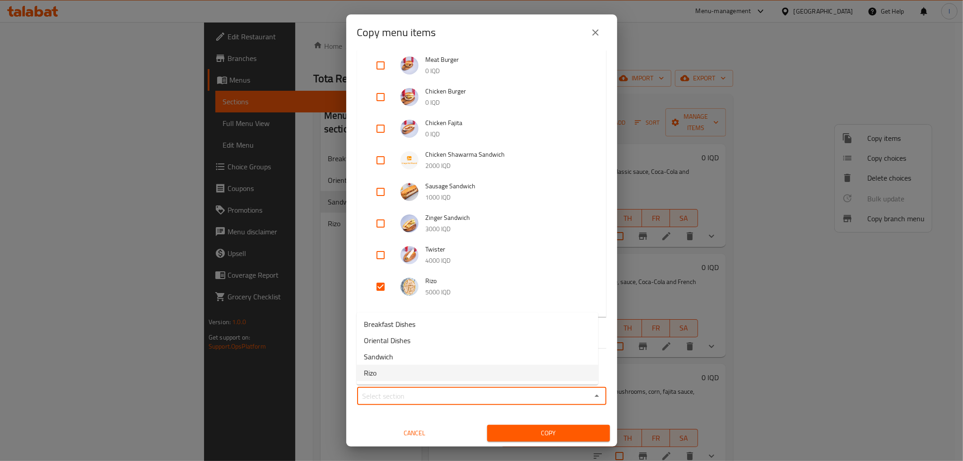
click at [392, 377] on li "Rizo" at bounding box center [478, 373] width 242 height 16
type input "Rizo"
click at [540, 440] on button "Copy" at bounding box center [548, 433] width 123 height 17
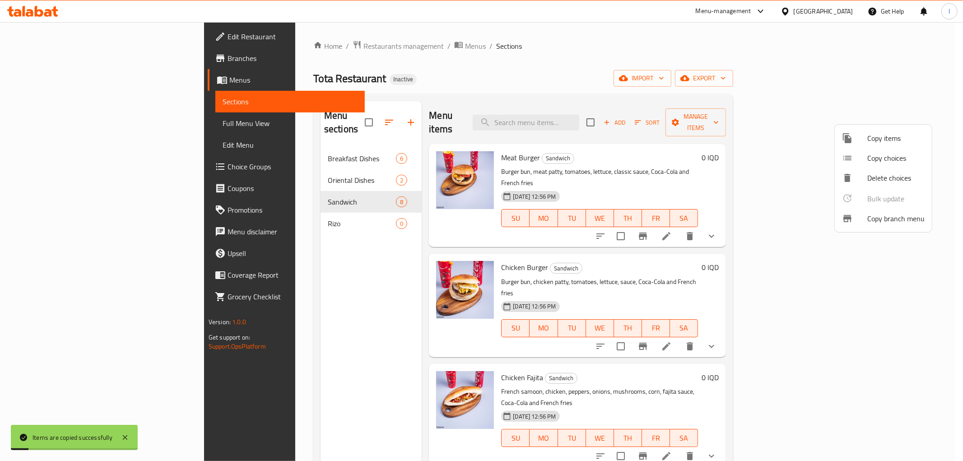
click at [228, 202] on div at bounding box center [481, 230] width 963 height 461
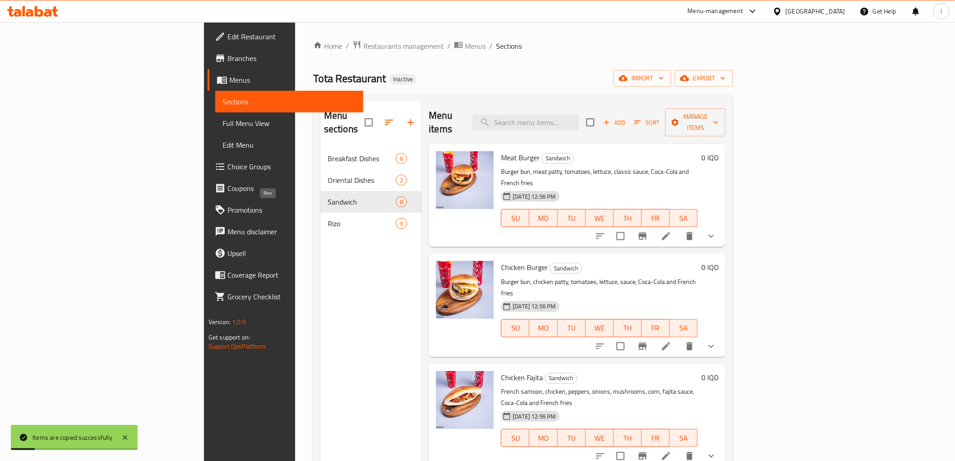
click at [328, 218] on span "Rizo" at bounding box center [362, 223] width 68 height 11
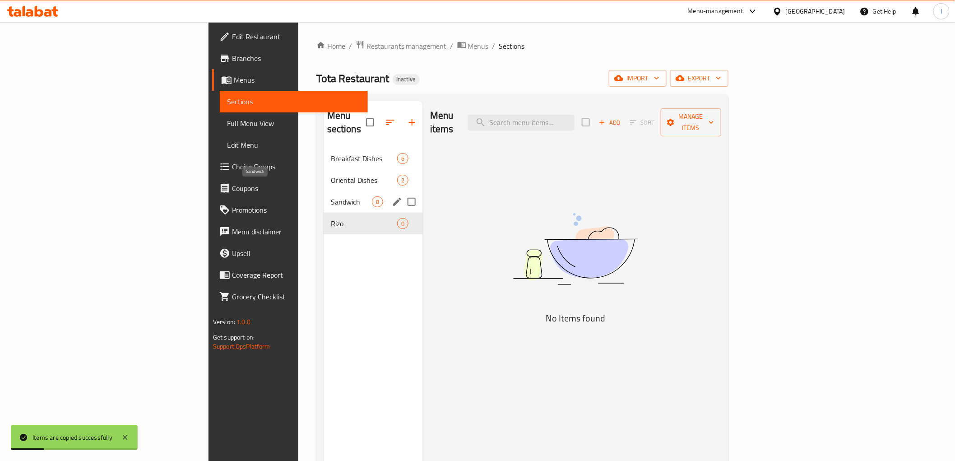
click at [331, 196] on span "Sandwich" at bounding box center [351, 201] width 41 height 11
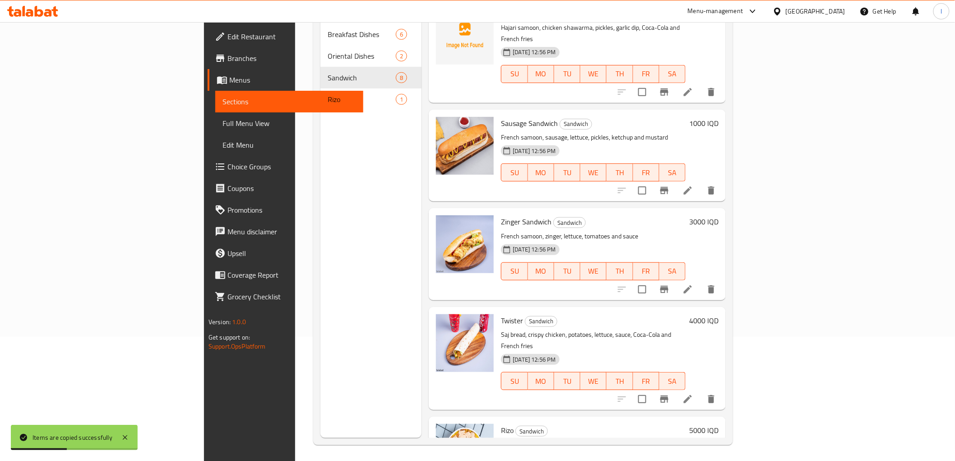
scroll to position [126, 0]
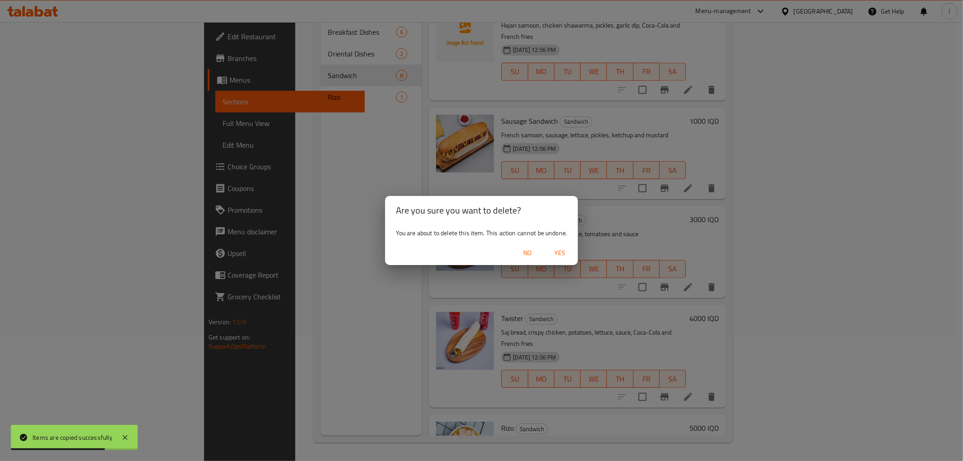
click at [563, 253] on span "Yes" at bounding box center [560, 252] width 22 height 11
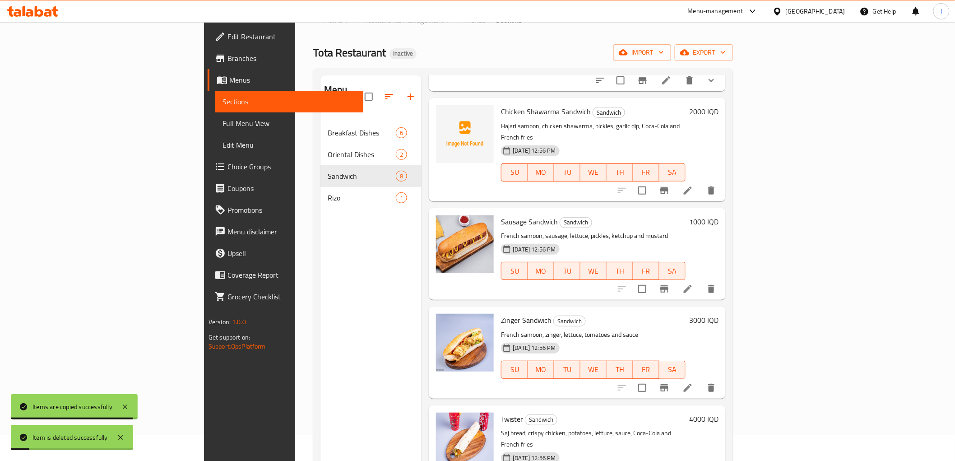
scroll to position [251, 0]
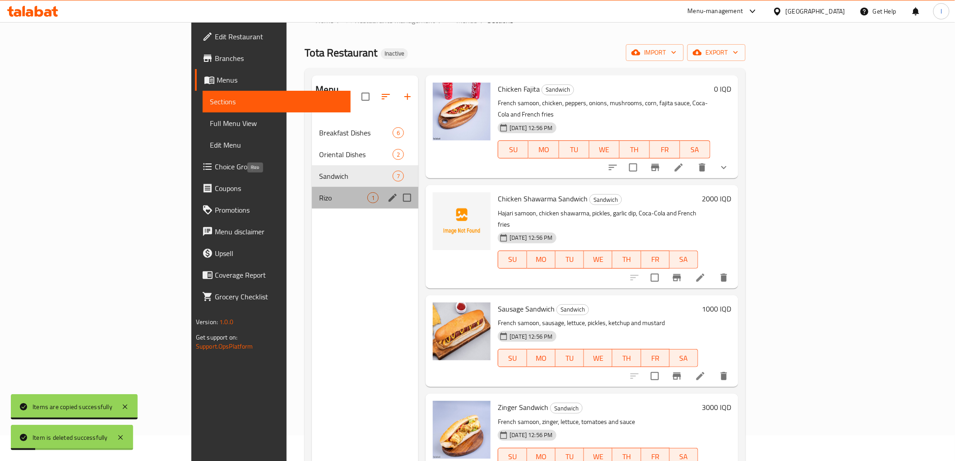
click at [319, 192] on span "Rizo" at bounding box center [343, 197] width 48 height 11
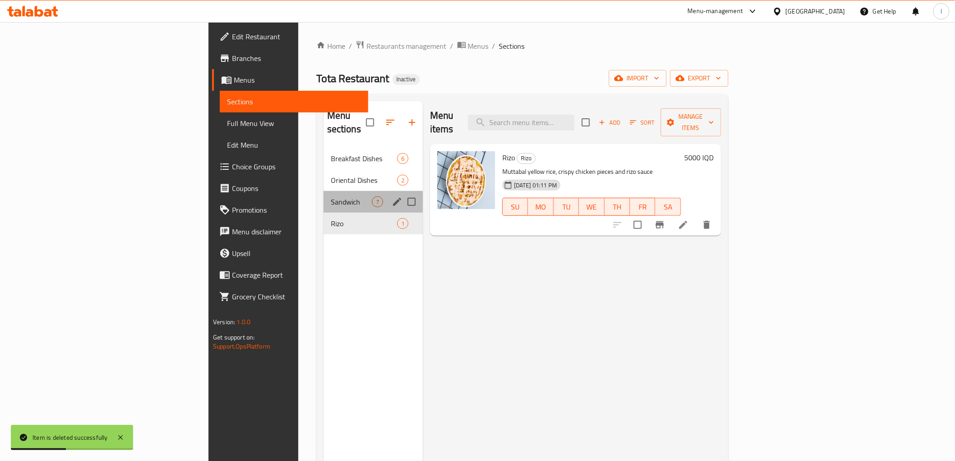
click at [324, 195] on div "Sandwich 7" at bounding box center [373, 202] width 99 height 22
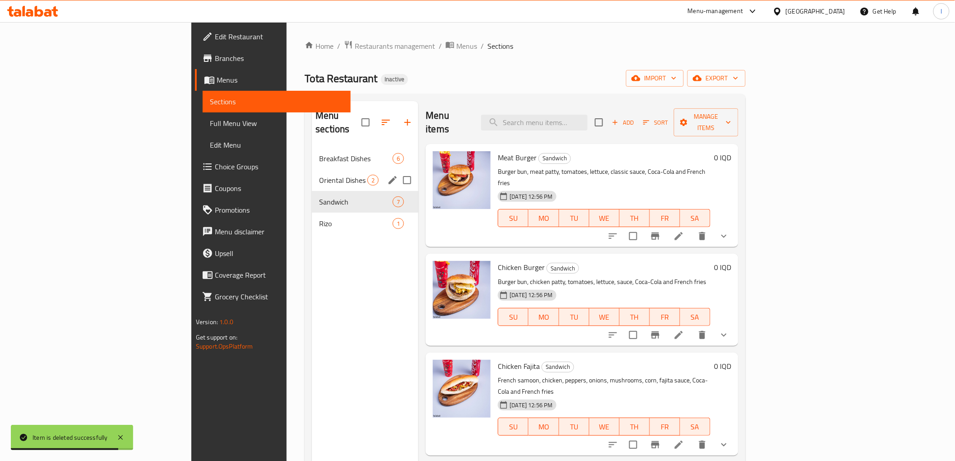
click at [319, 175] on span "Oriental Dishes" at bounding box center [343, 180] width 48 height 11
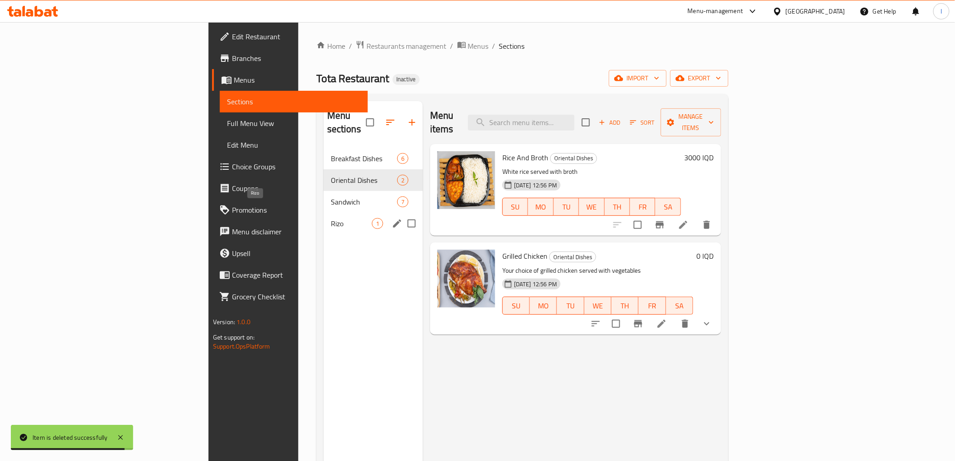
click at [331, 218] on span "Rizo" at bounding box center [351, 223] width 41 height 11
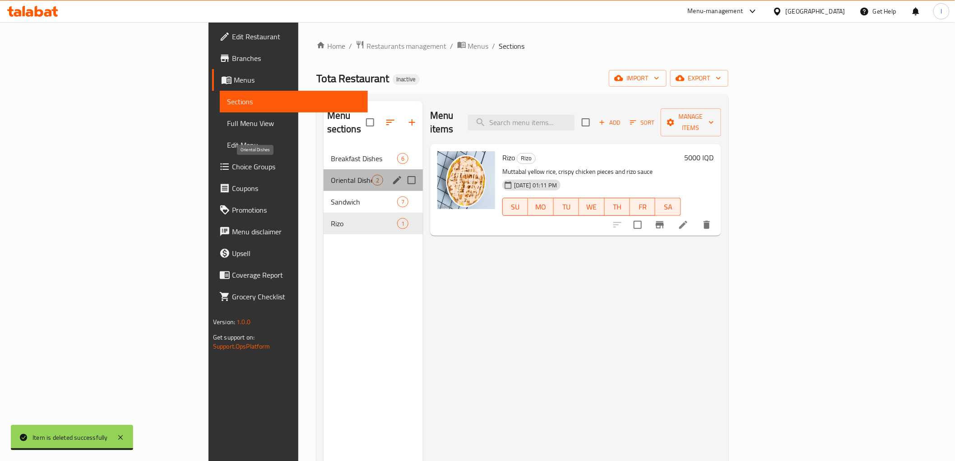
click at [331, 175] on span "Oriental Dishes" at bounding box center [351, 180] width 41 height 11
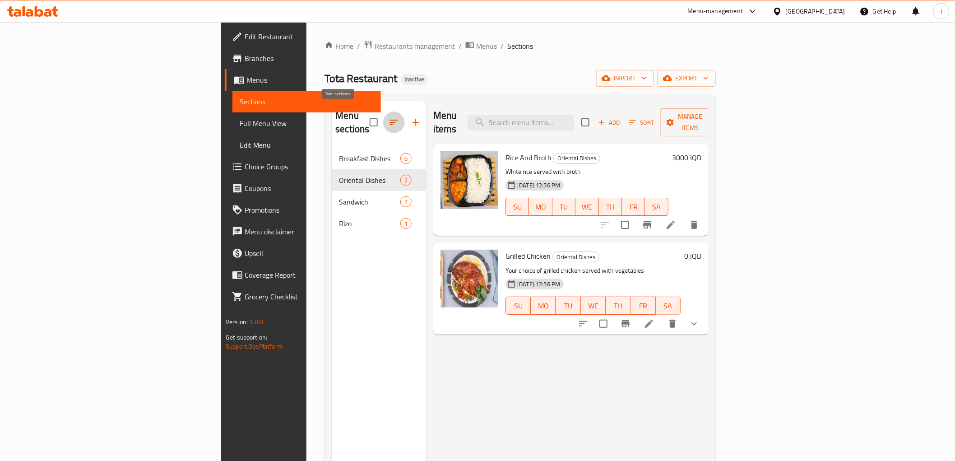
click at [389, 120] on icon "button" at bounding box center [394, 122] width 11 height 11
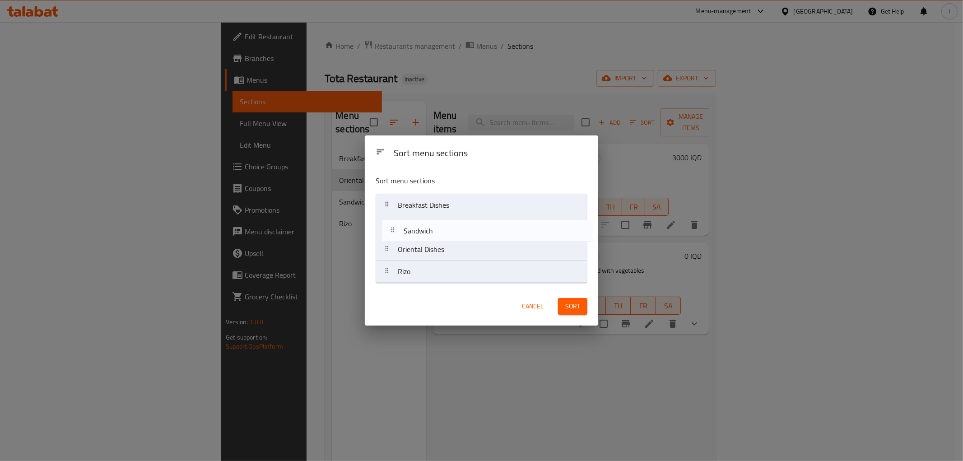
drag, startPoint x: 423, startPoint y: 251, endPoint x: 430, endPoint y: 223, distance: 28.5
click at [430, 223] on nav "Breakfast Dishes Oriental Dishes Sandwich Rizo" at bounding box center [482, 238] width 212 height 89
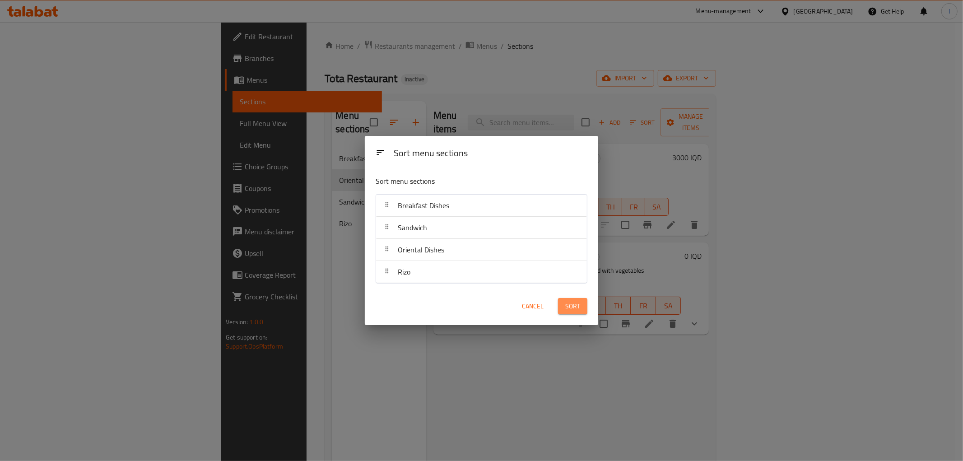
click at [585, 302] on button "Sort" at bounding box center [572, 306] width 29 height 17
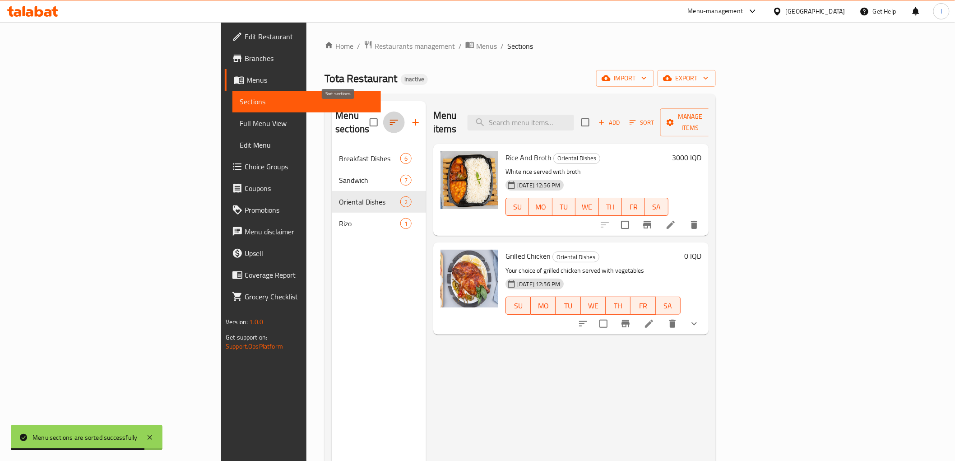
click at [389, 117] on icon "button" at bounding box center [394, 122] width 11 height 11
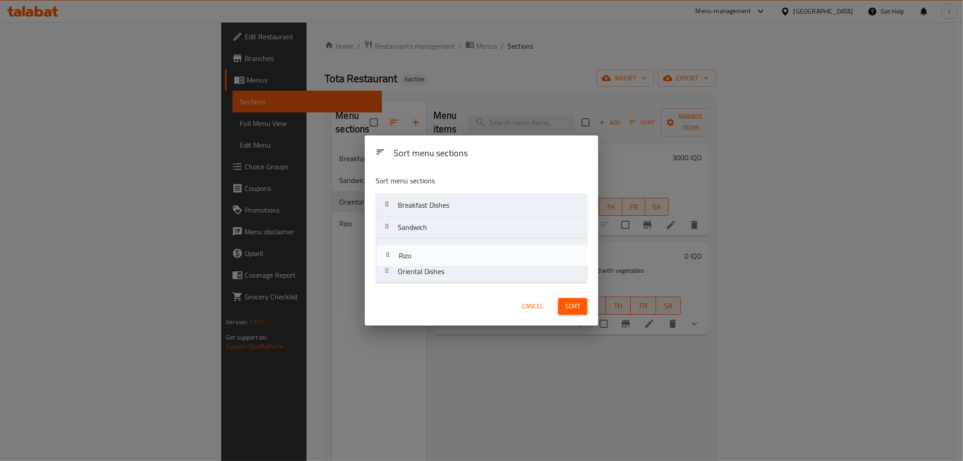
drag, startPoint x: 454, startPoint y: 271, endPoint x: 461, endPoint y: 259, distance: 13.8
click at [454, 251] on nav "Breakfast Dishes Sandwich Oriental Dishes Rizo" at bounding box center [482, 238] width 212 height 89
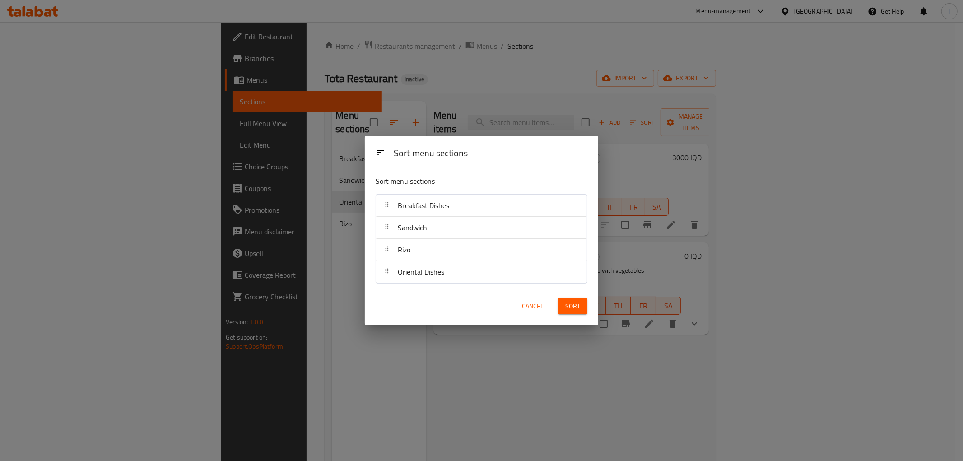
click at [579, 304] on span "Sort" at bounding box center [572, 306] width 15 height 11
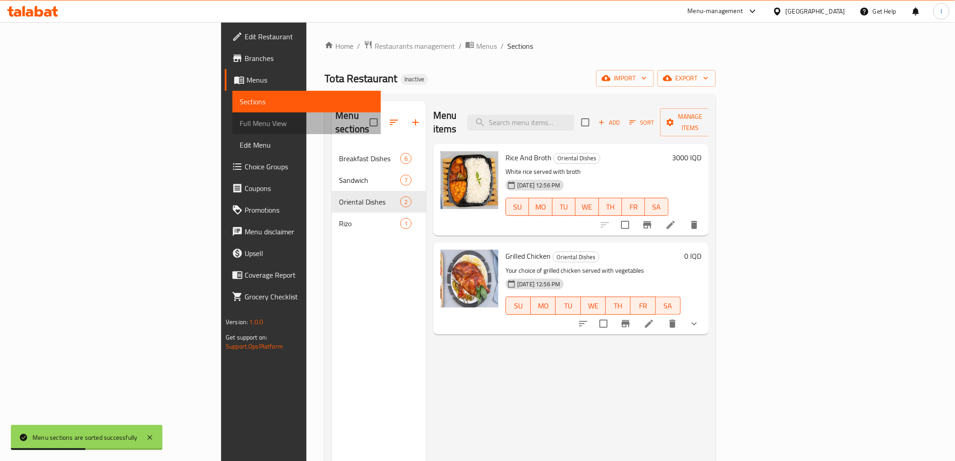
click at [240, 120] on span "Full Menu View" at bounding box center [307, 123] width 134 height 11
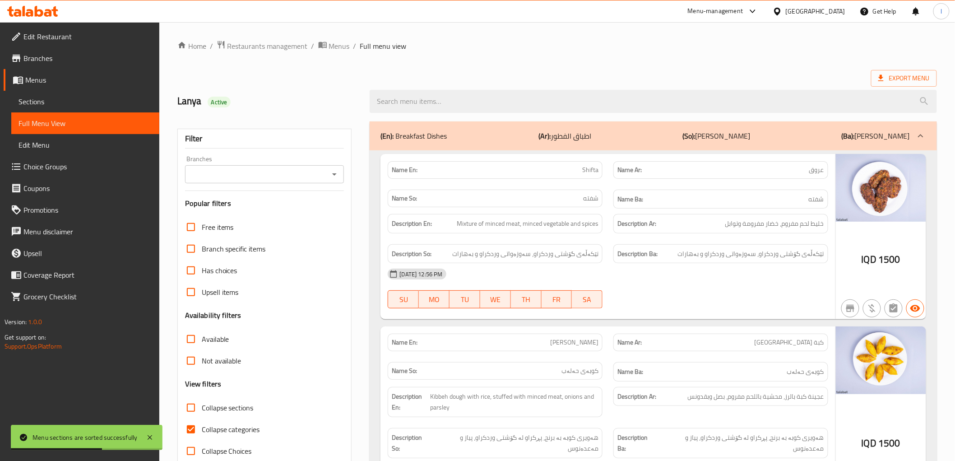
click at [302, 174] on input "Branches" at bounding box center [257, 174] width 139 height 13
click at [336, 172] on icon "Close" at bounding box center [334, 174] width 11 height 11
click at [315, 171] on input "Branches" at bounding box center [257, 174] width 139 height 13
click at [337, 173] on icon "Close" at bounding box center [334, 174] width 11 height 11
click at [221, 429] on span "Collapse categories" at bounding box center [231, 429] width 58 height 11
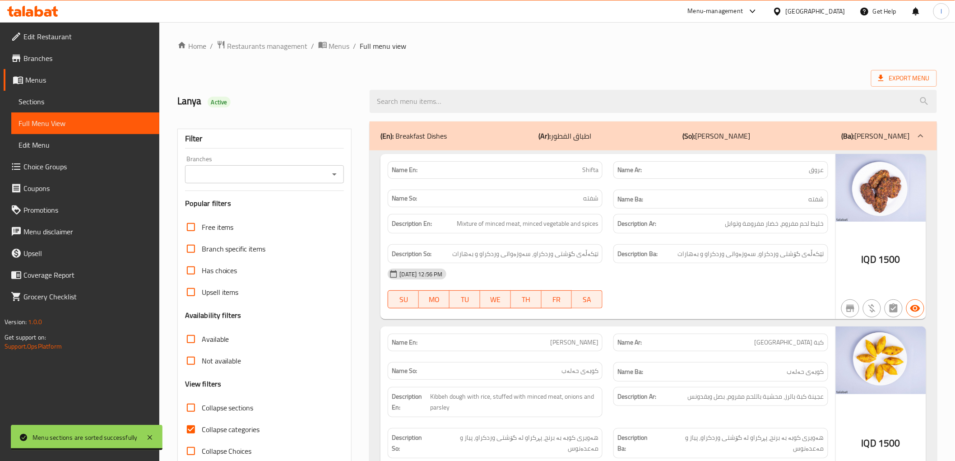
click at [202, 429] on input "Collapse categories" at bounding box center [191, 430] width 22 height 22
checkbox input "false"
click at [223, 409] on span "Collapse sections" at bounding box center [228, 407] width 52 height 11
click at [202, 409] on input "Collapse sections" at bounding box center [191, 408] width 22 height 22
checkbox input "true"
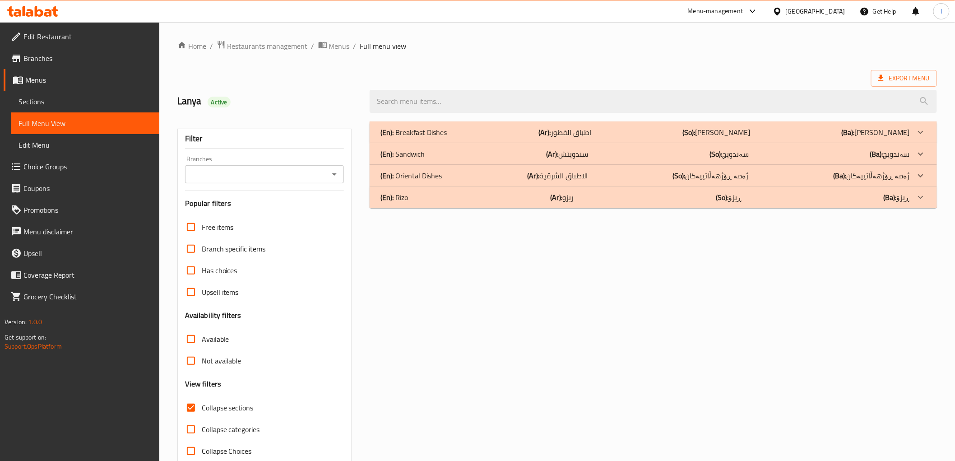
click at [320, 171] on input "Branches" at bounding box center [257, 174] width 139 height 13
click at [41, 38] on span "Edit Restaurant" at bounding box center [87, 36] width 129 height 11
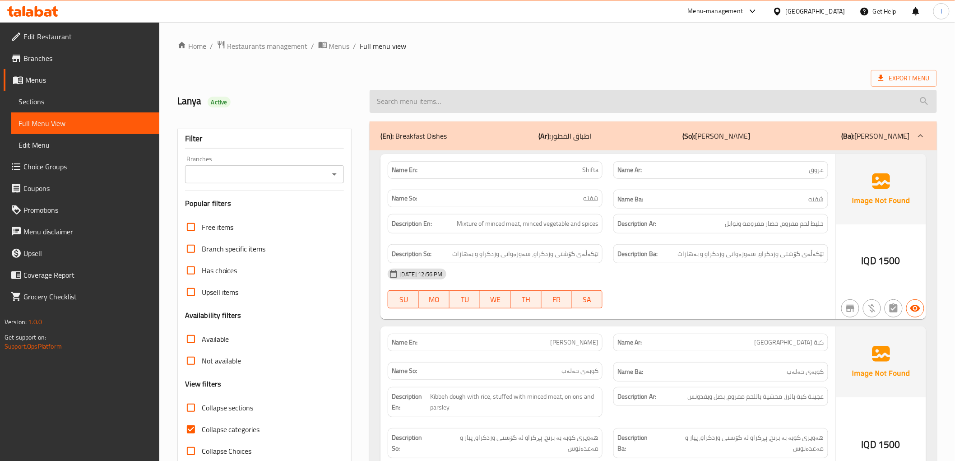
click at [682, 106] on input "search" at bounding box center [653, 101] width 567 height 23
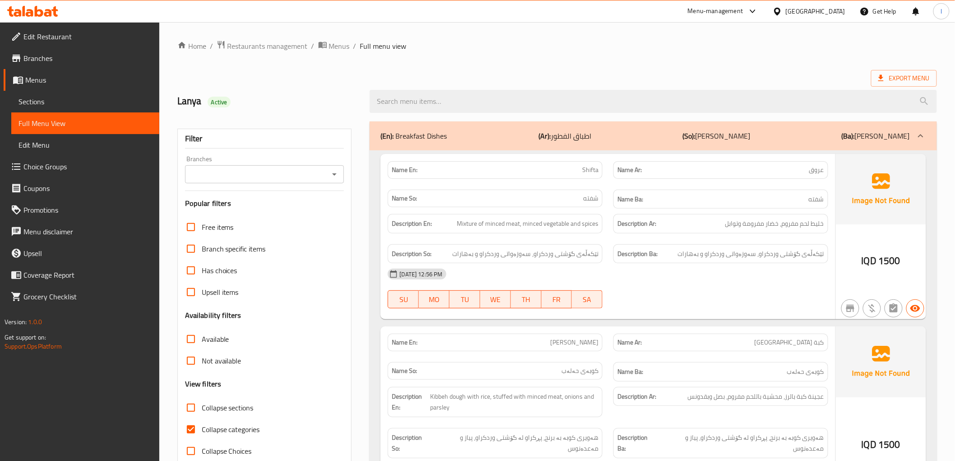
click at [62, 102] on span "Sections" at bounding box center [86, 101] width 134 height 11
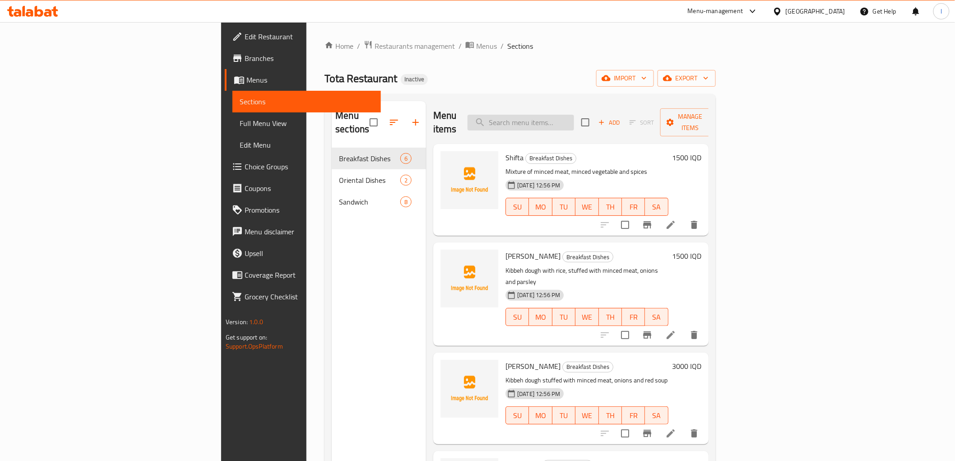
click at [574, 115] on input "search" at bounding box center [521, 123] width 107 height 16
paste input "Fried Eggs"
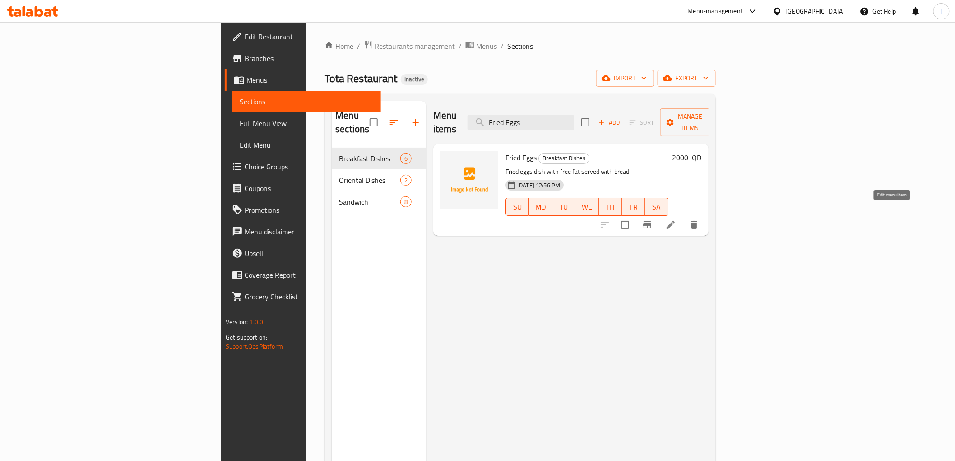
type input "Fried Eggs"
click at [676, 219] on icon at bounding box center [670, 224] width 11 height 11
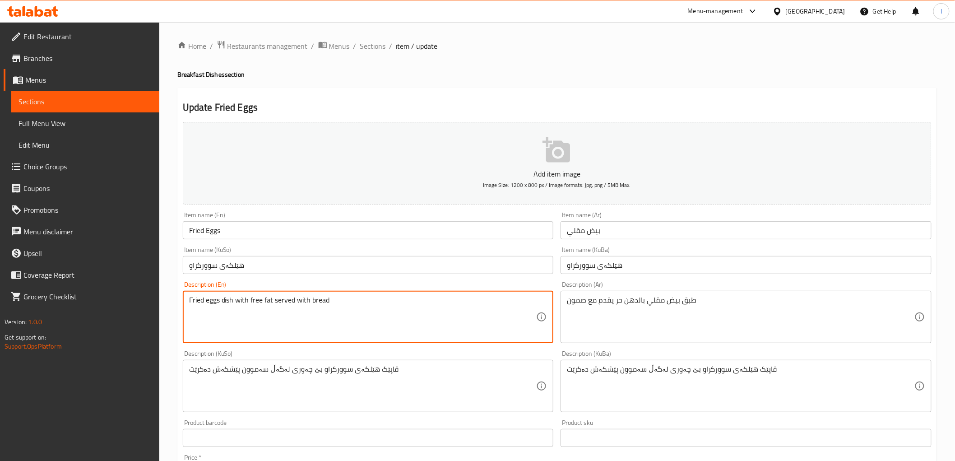
click at [321, 303] on textarea "Fried eggs dish with free fat served with bread" at bounding box center [363, 317] width 348 height 43
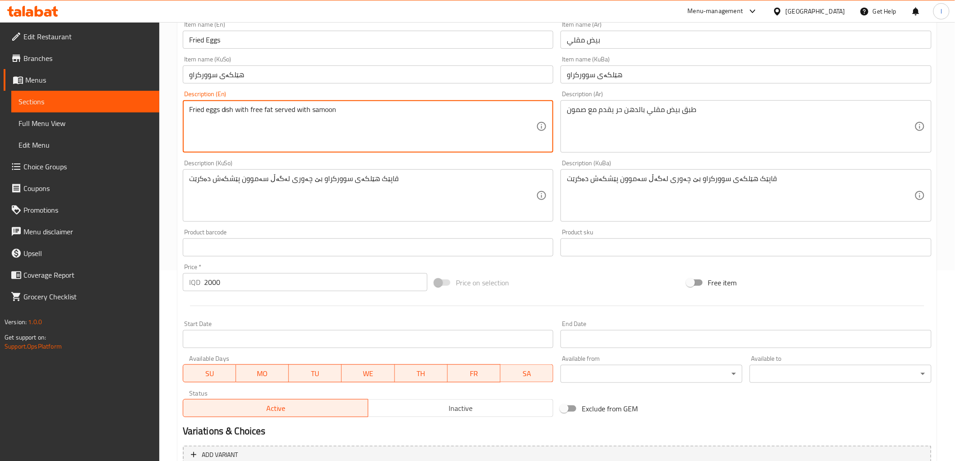
scroll to position [279, 0]
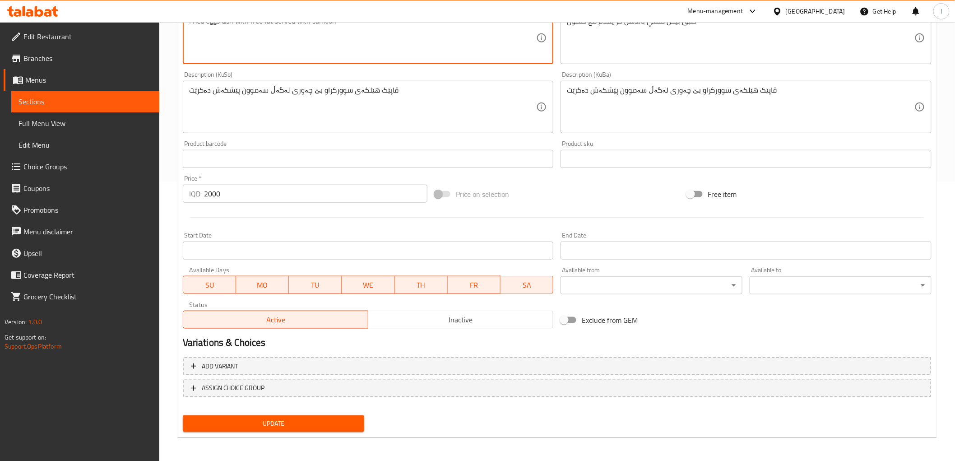
type textarea "Fried eggs dish with free fat served with samoon"
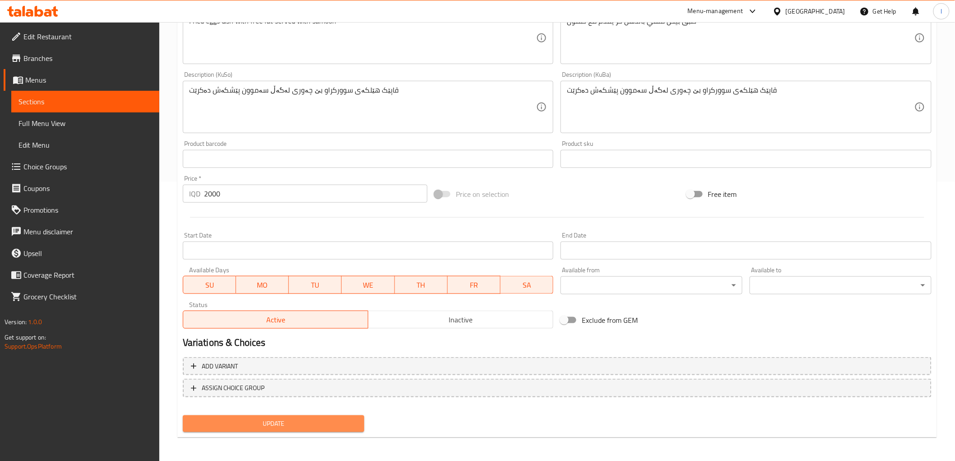
click at [296, 425] on span "Update" at bounding box center [273, 423] width 167 height 11
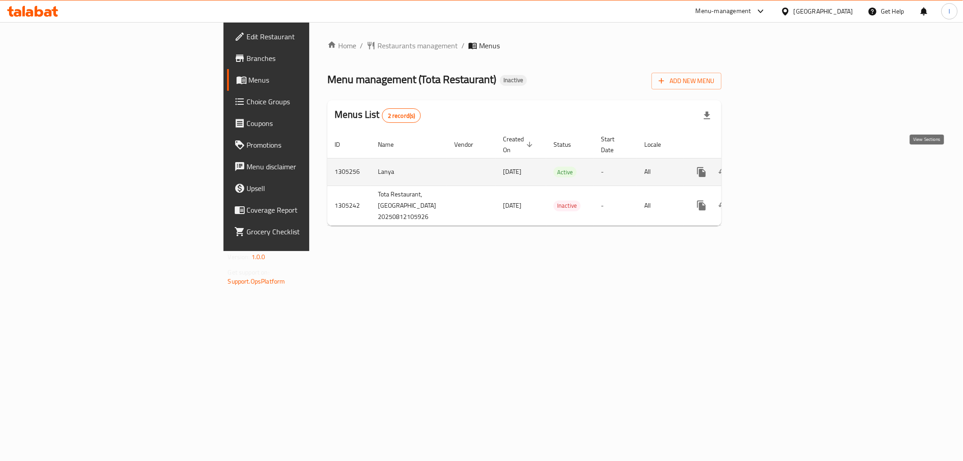
click at [772, 167] on icon "enhanced table" at bounding box center [766, 172] width 11 height 11
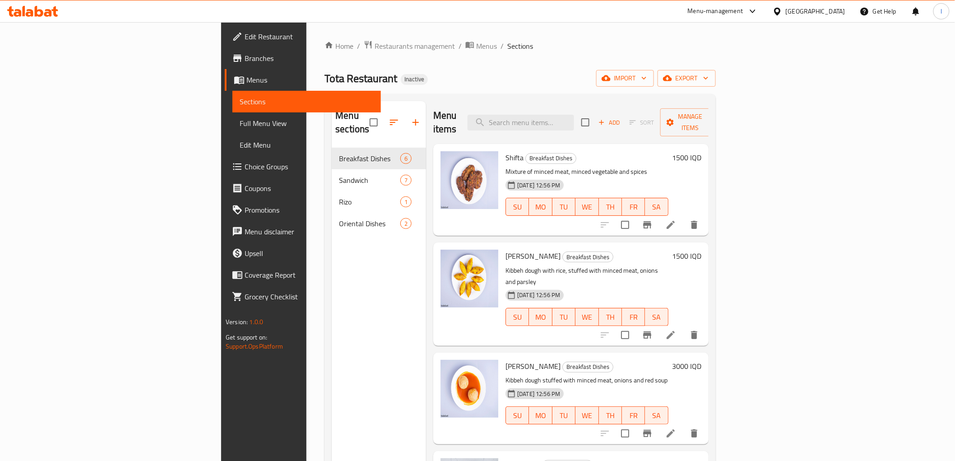
click at [240, 128] on span "Full Menu View" at bounding box center [307, 123] width 134 height 11
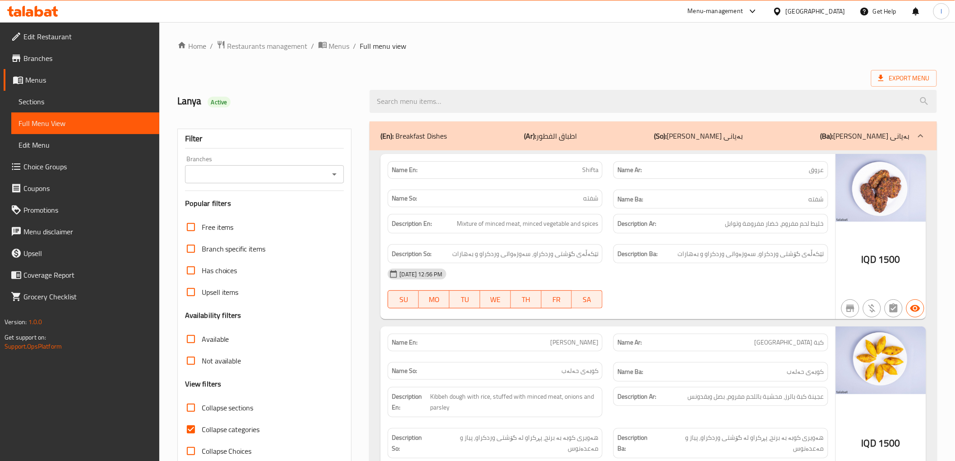
click at [339, 177] on div "Branches" at bounding box center [264, 174] width 159 height 18
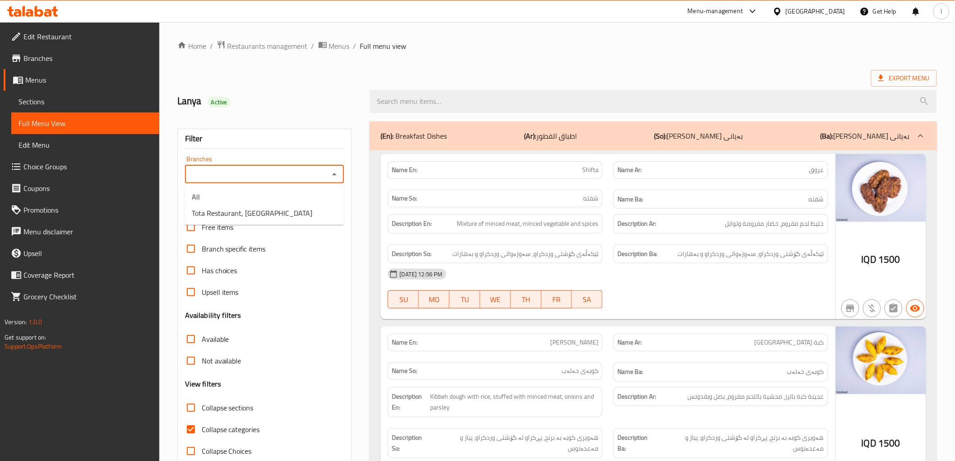
click at [274, 175] on input "Branches" at bounding box center [257, 174] width 139 height 13
click at [251, 205] on li "Tota Restaurant, Al Ghazaliya" at bounding box center [264, 213] width 159 height 16
type input "Tota Restaurant, Al Ghazaliya"
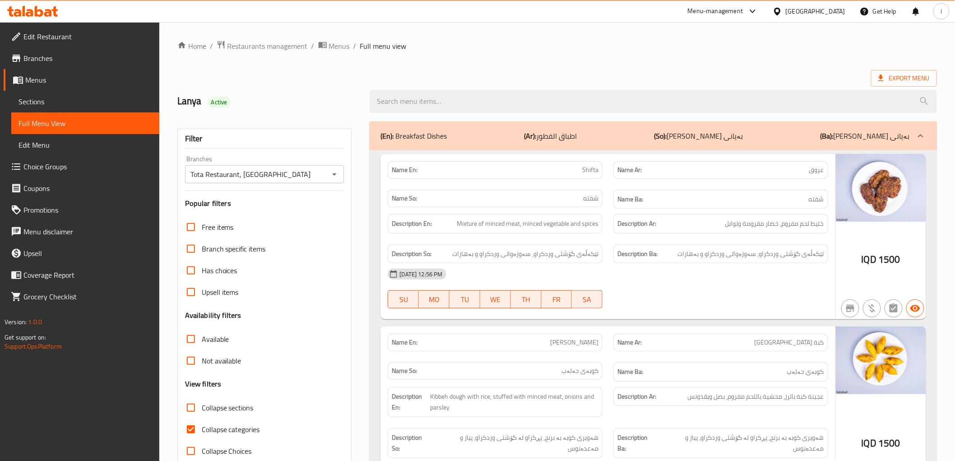
click at [227, 429] on span "Collapse categories" at bounding box center [231, 429] width 58 height 11
click at [202, 429] on input "Collapse categories" at bounding box center [191, 430] width 22 height 22
checkbox input "false"
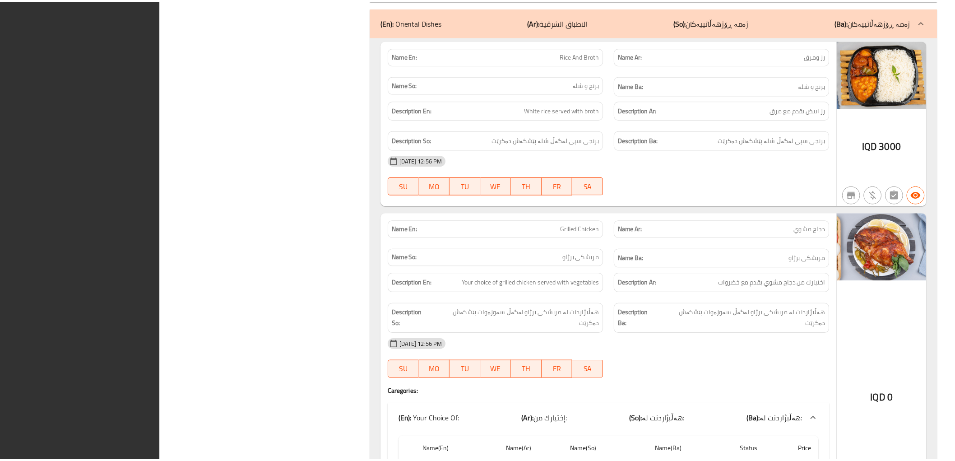
scroll to position [3401, 0]
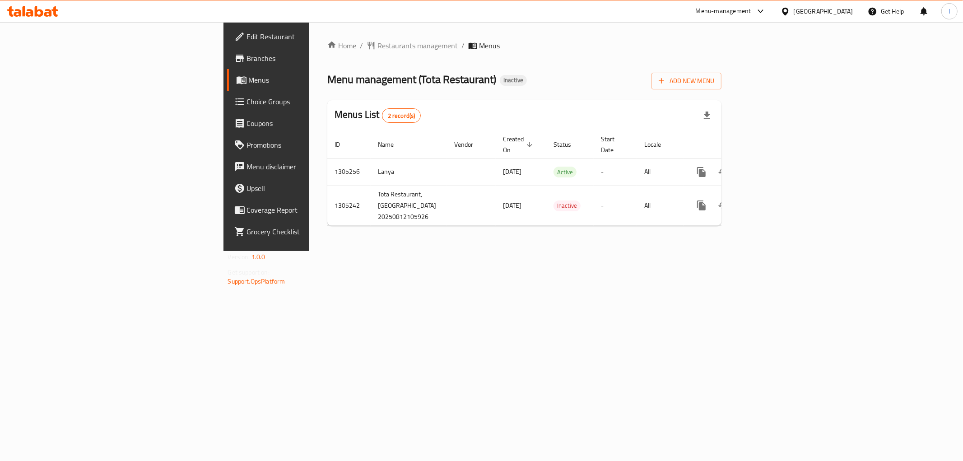
click at [37, 10] on icon at bounding box center [39, 11] width 9 height 11
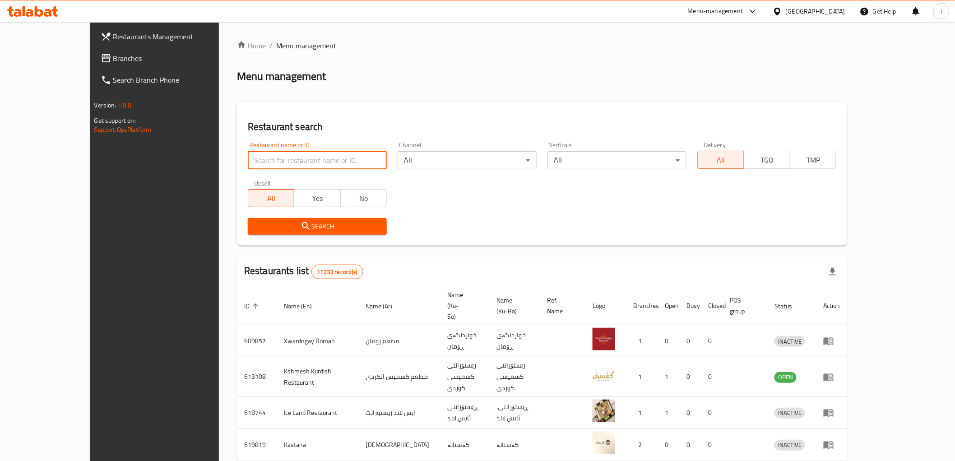
click at [248, 151] on input "search" at bounding box center [317, 160] width 139 height 18
paste input "773897"
type input "773897"
click at [255, 223] on span "Search" at bounding box center [317, 226] width 125 height 11
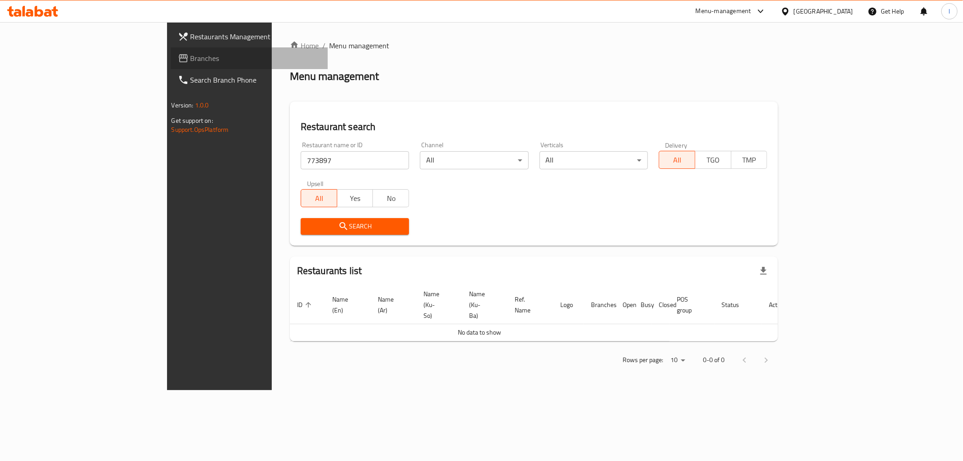
click at [191, 59] on span "Branches" at bounding box center [256, 58] width 130 height 11
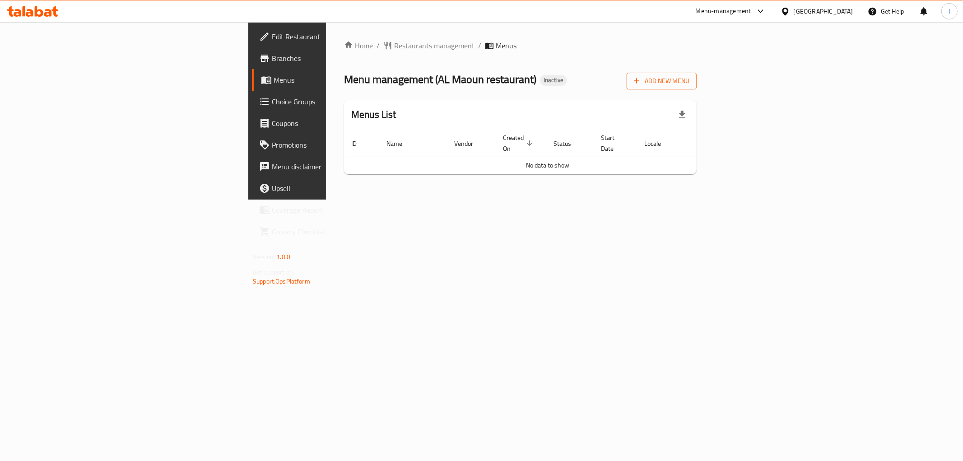
click at [689, 85] on span "Add New Menu" at bounding box center [662, 80] width 56 height 11
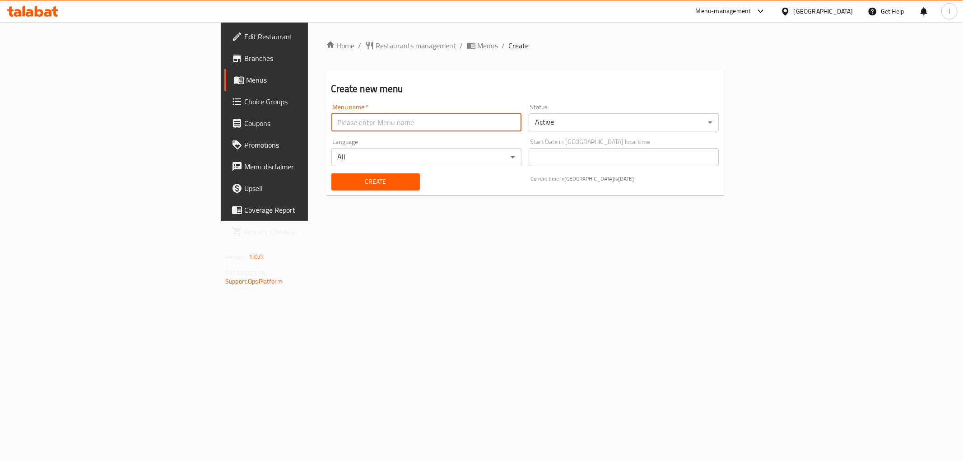
click at [416, 123] on input "text" at bounding box center [426, 122] width 190 height 18
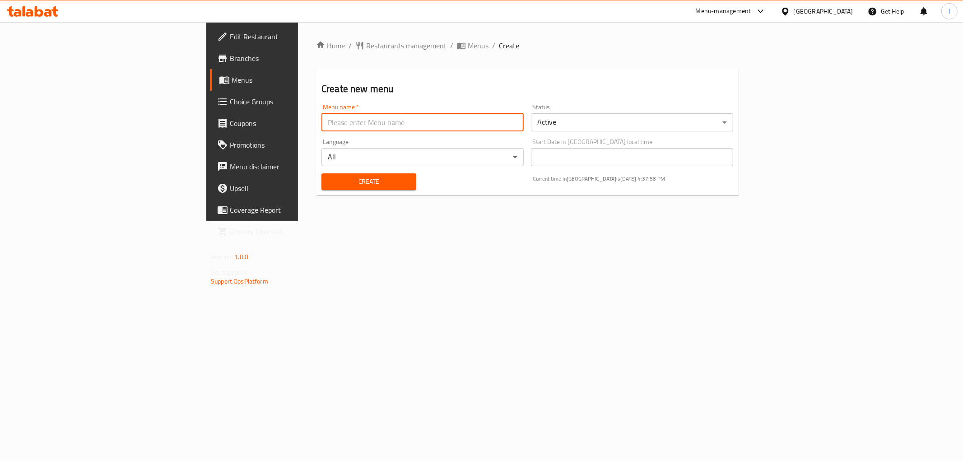
type input "Lanya"
click at [321, 175] on button "Create" at bounding box center [368, 181] width 95 height 17
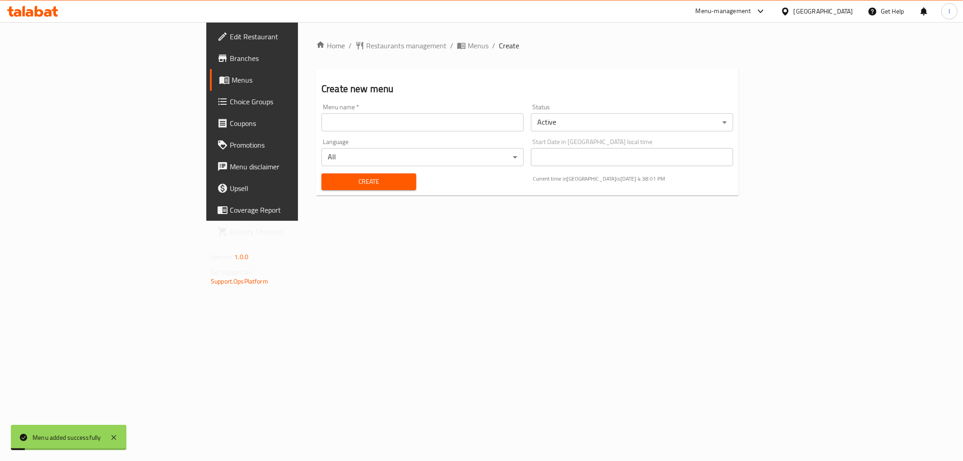
click at [210, 69] on link "Menus" at bounding box center [288, 80] width 157 height 22
